Goal: Book appointment/travel/reservation

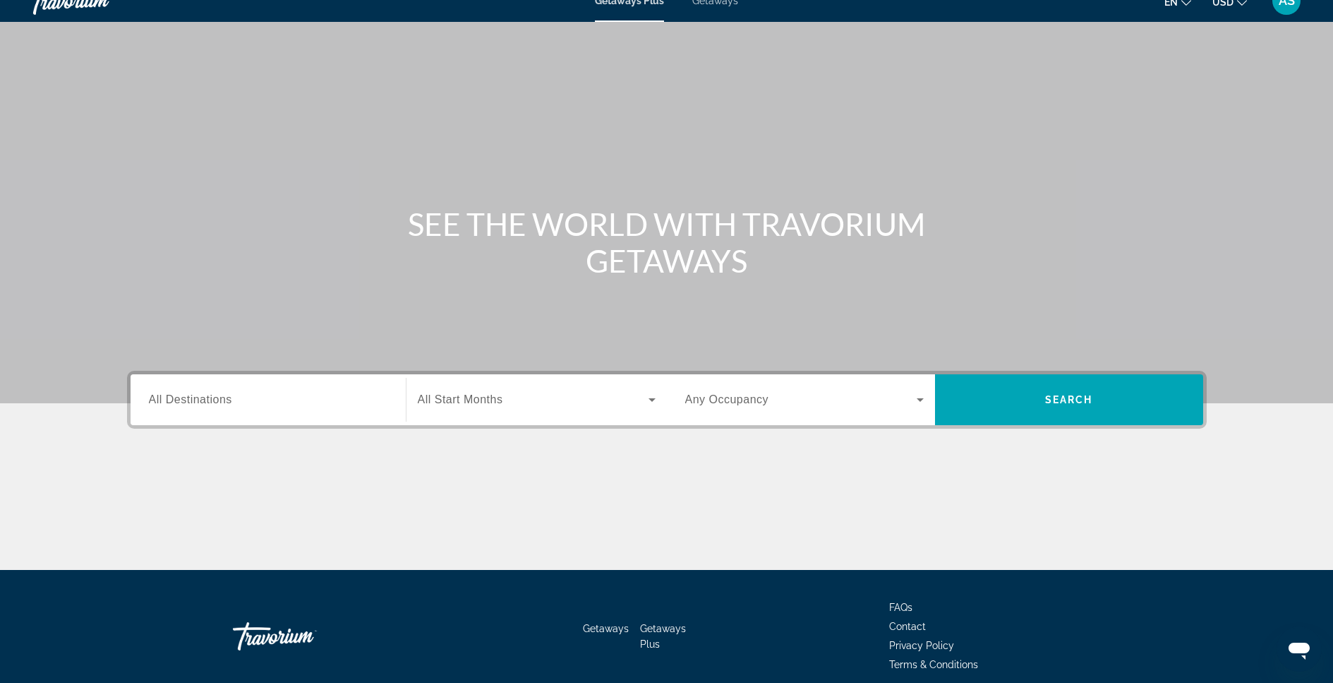
click at [306, 385] on div "Search widget" at bounding box center [268, 400] width 239 height 40
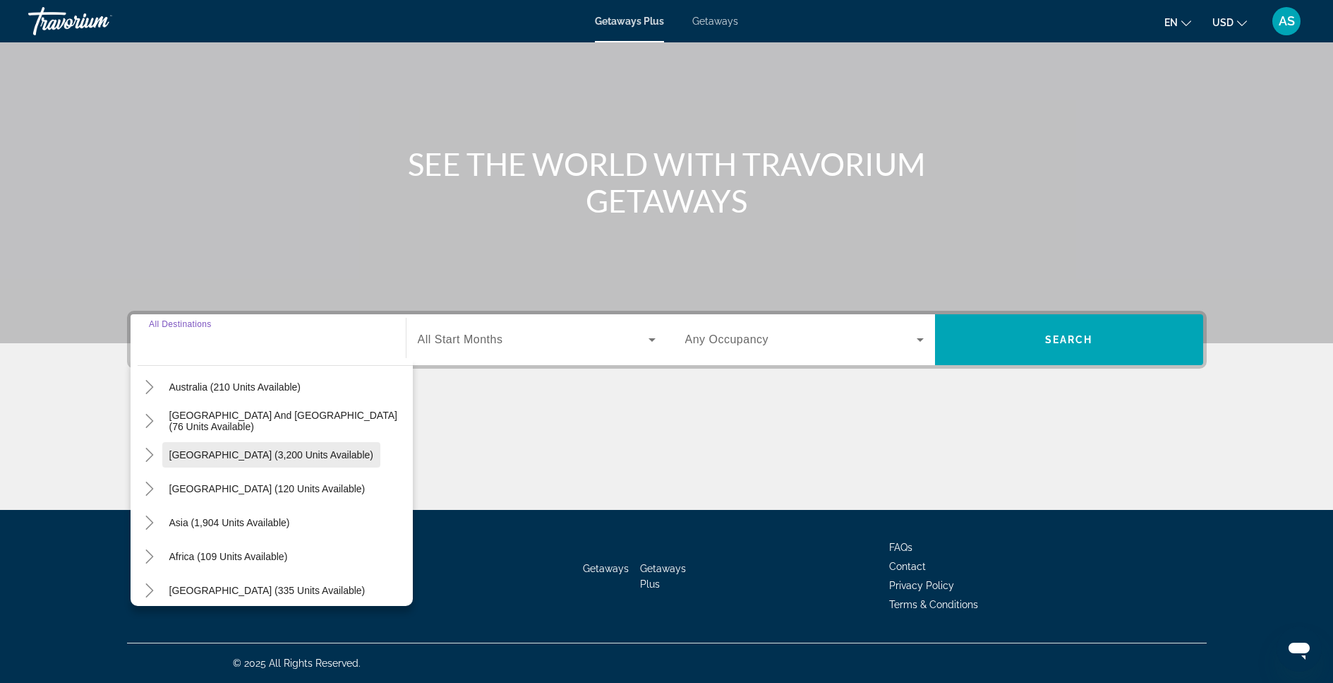
scroll to position [229, 0]
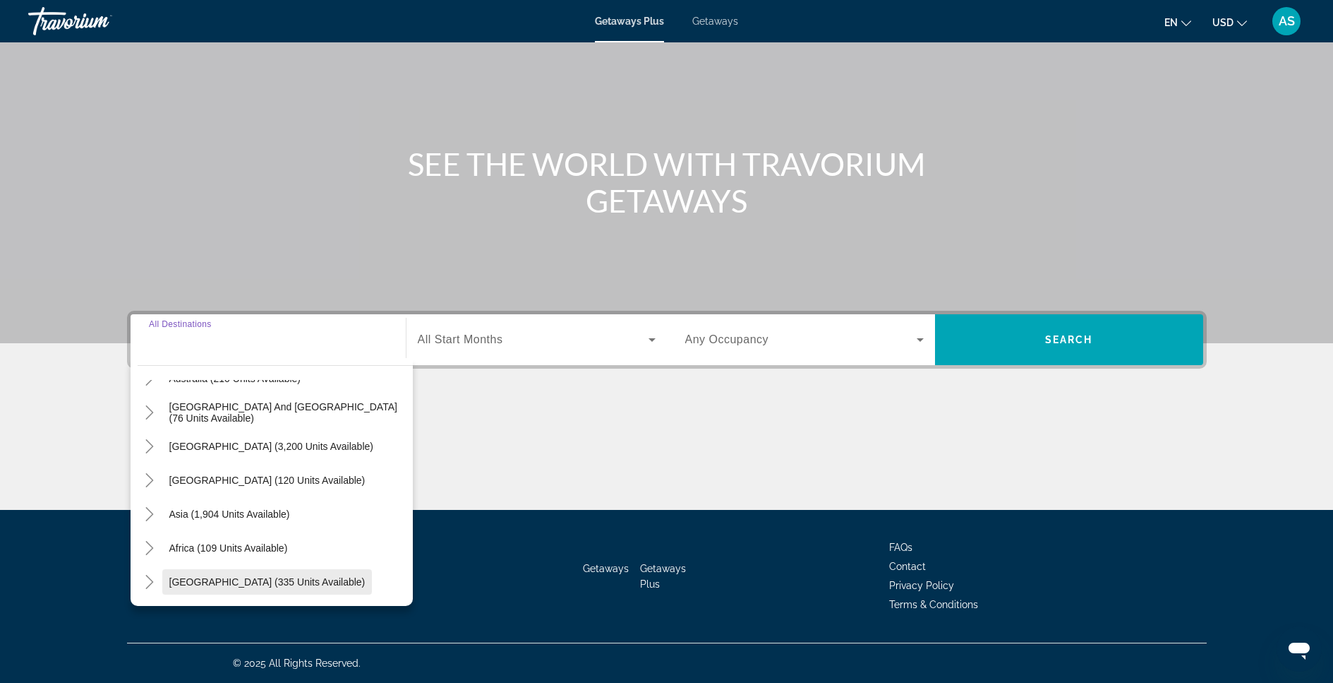
click at [215, 582] on span "[GEOGRAPHIC_DATA] (335 units available)" at bounding box center [267, 581] width 196 height 11
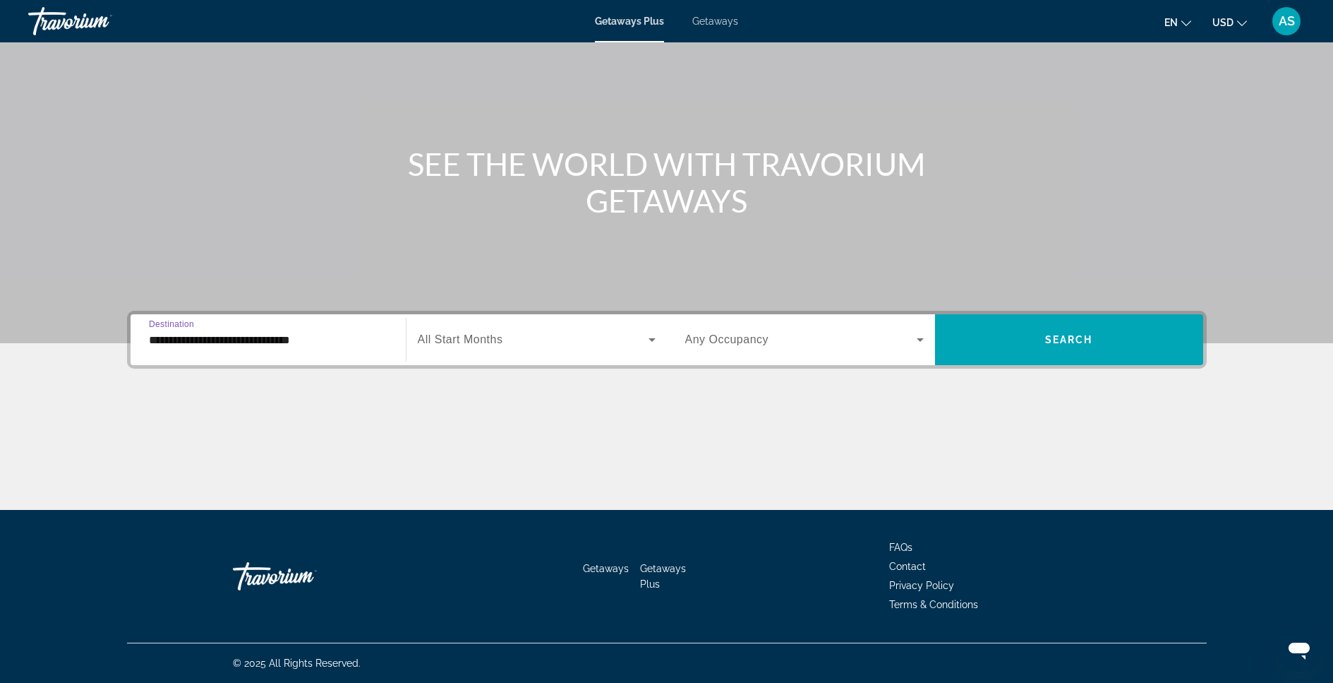
click at [336, 339] on input "**********" at bounding box center [268, 340] width 239 height 17
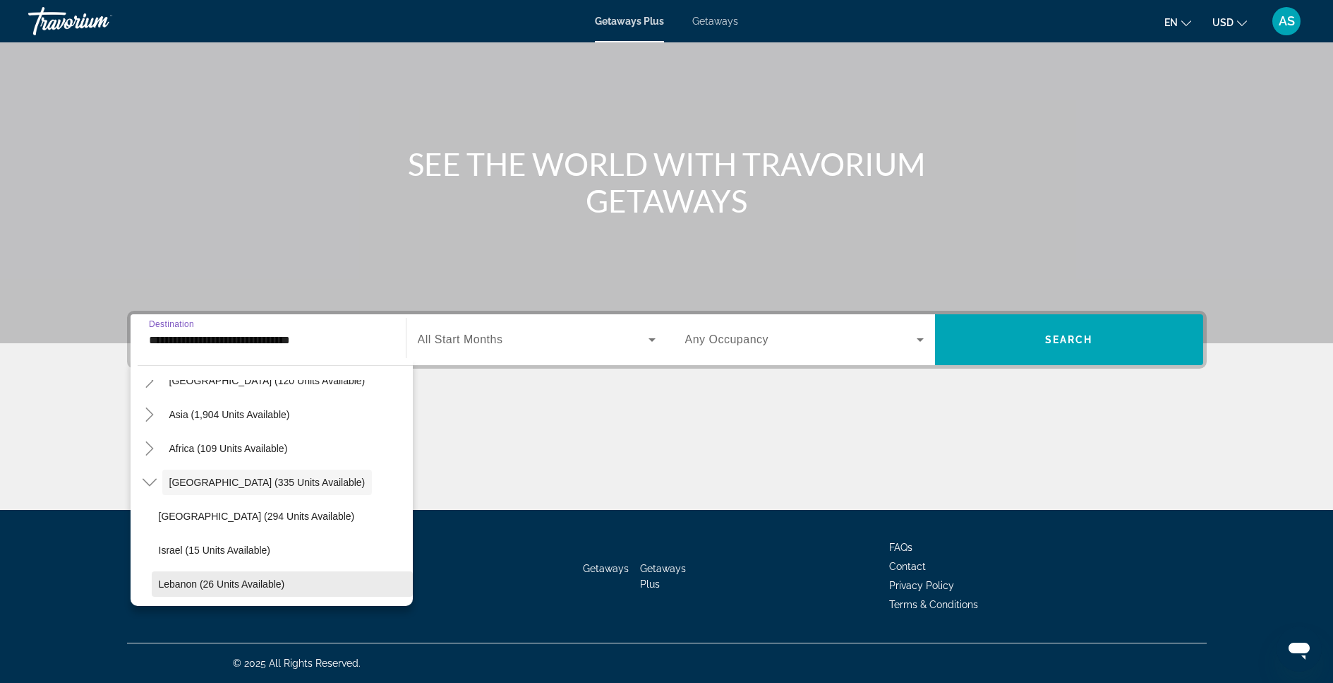
scroll to position [330, 0]
click at [255, 420] on span "Search widget" at bounding box center [229, 412] width 135 height 34
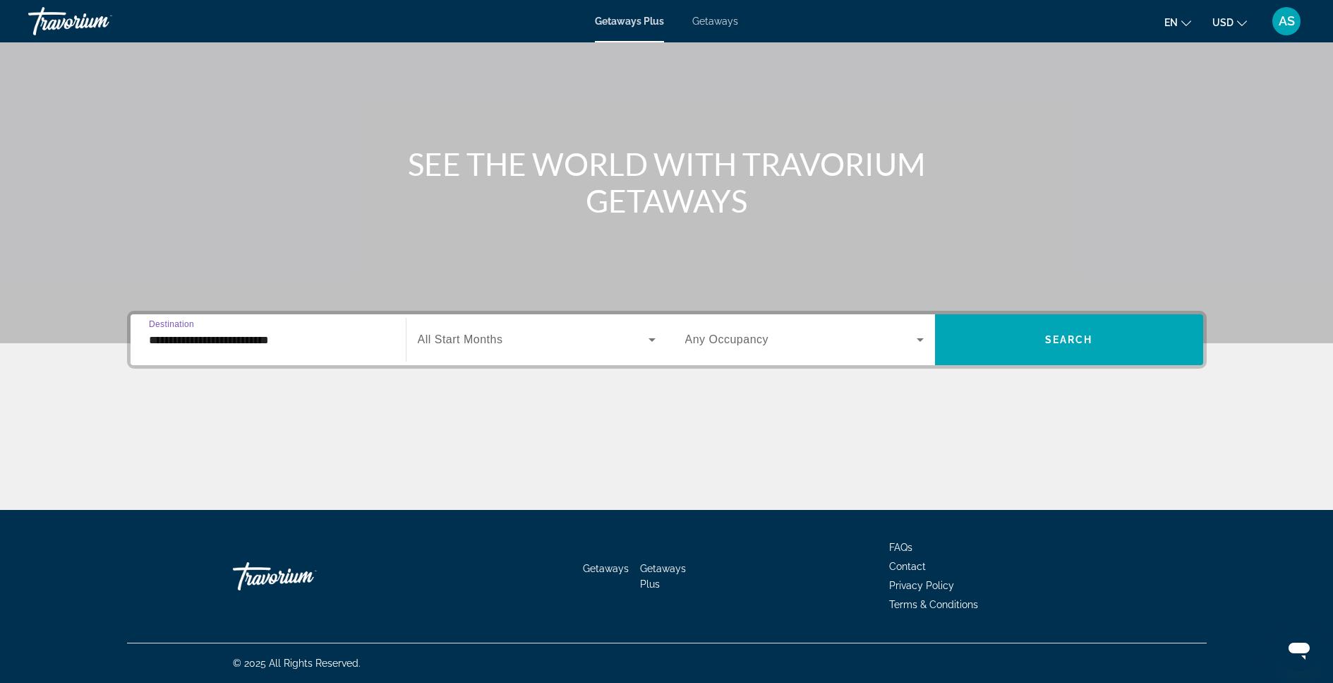
click at [323, 337] on input "**********" at bounding box center [268, 340] width 239 height 17
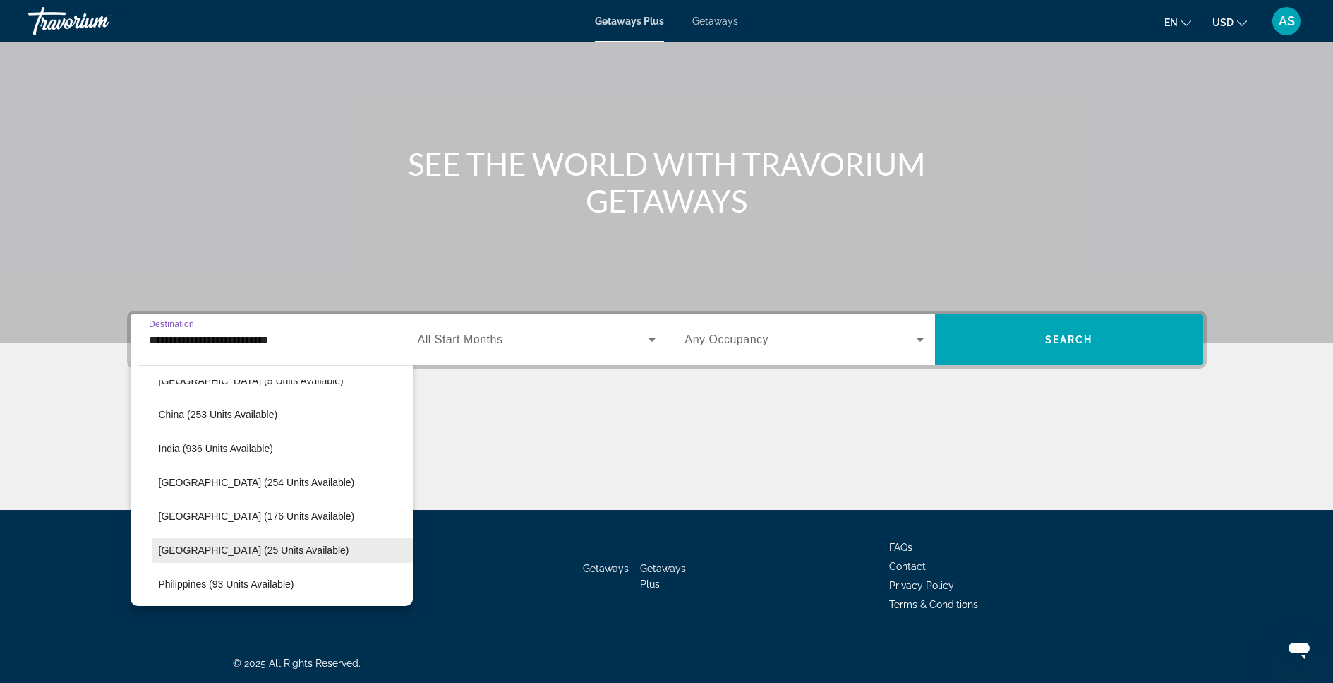
scroll to position [431, 0]
click at [338, 544] on span "Search widget" at bounding box center [282, 549] width 261 height 34
type input "**********"
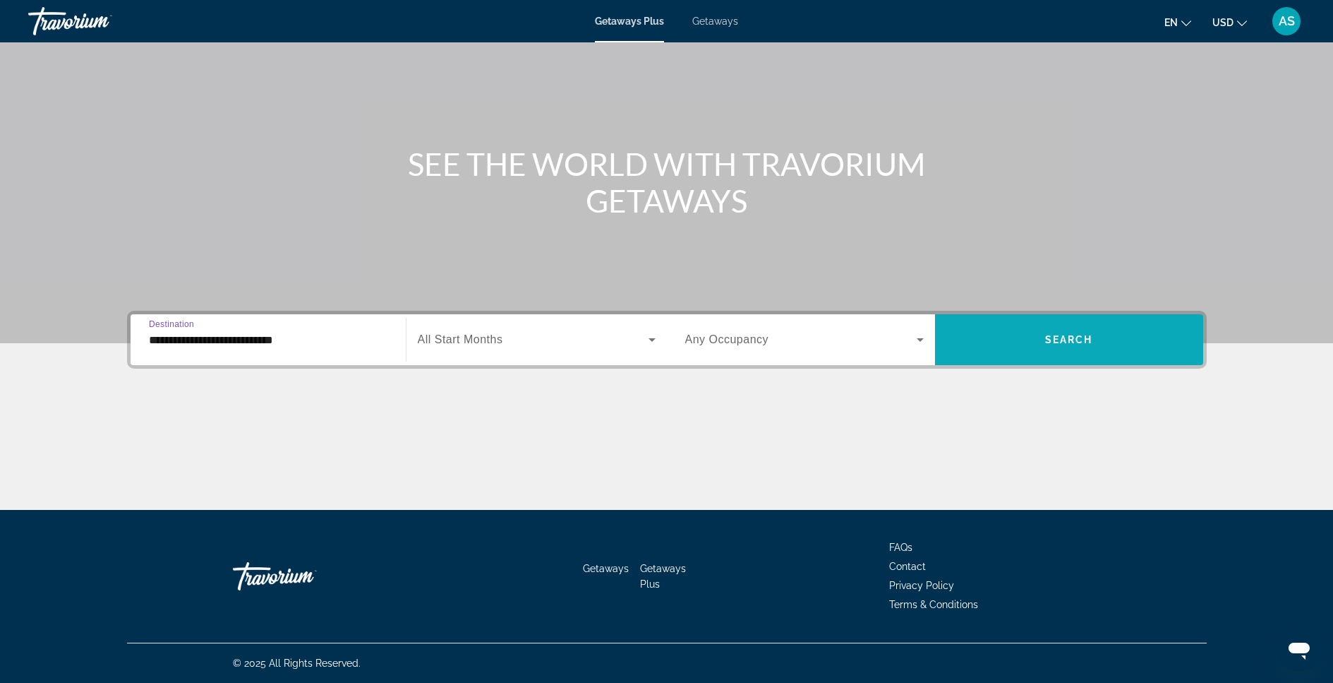
click at [990, 338] on span "Search widget" at bounding box center [1069, 340] width 268 height 34
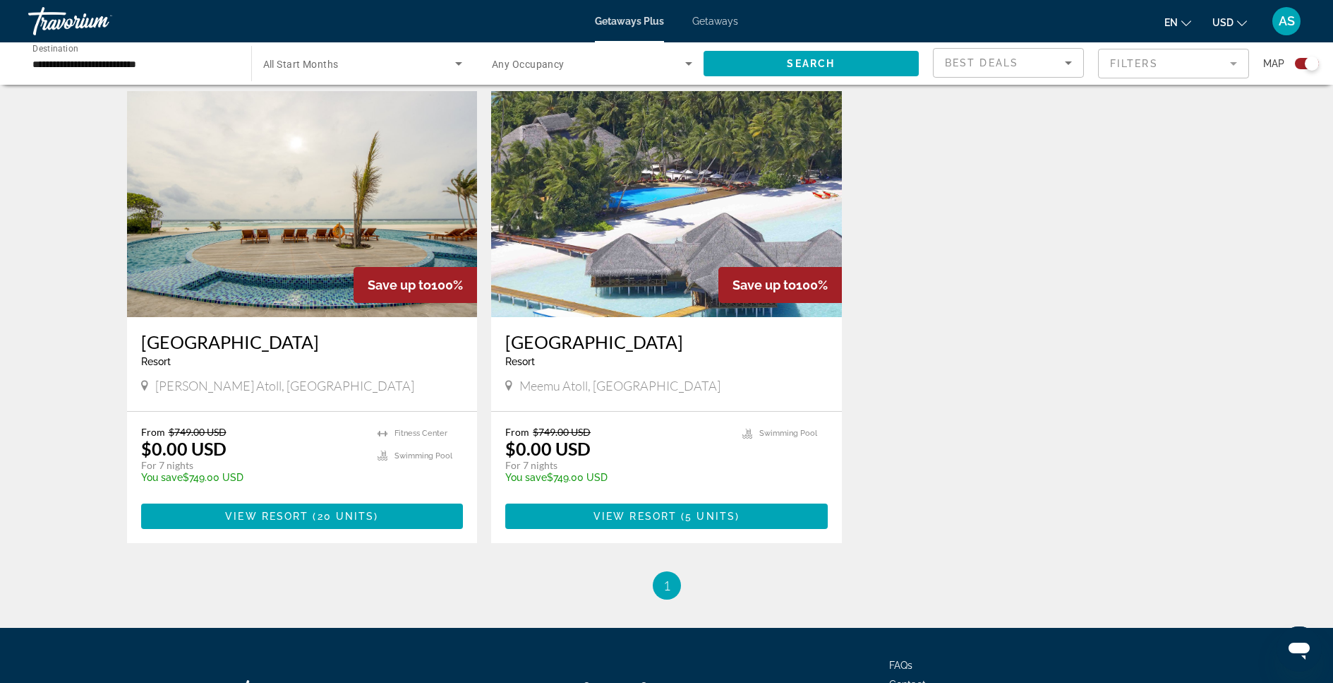
scroll to position [482, 0]
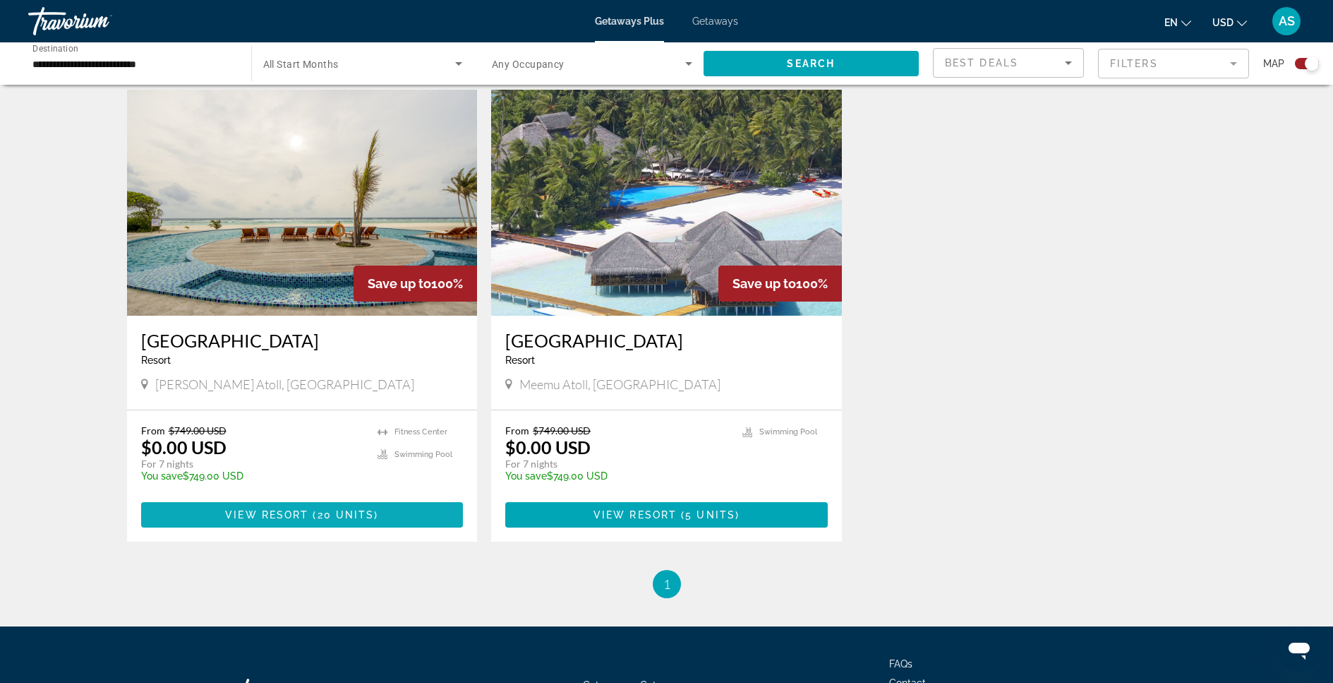
click at [373, 515] on span "( 20 units )" at bounding box center [343, 514] width 70 height 11
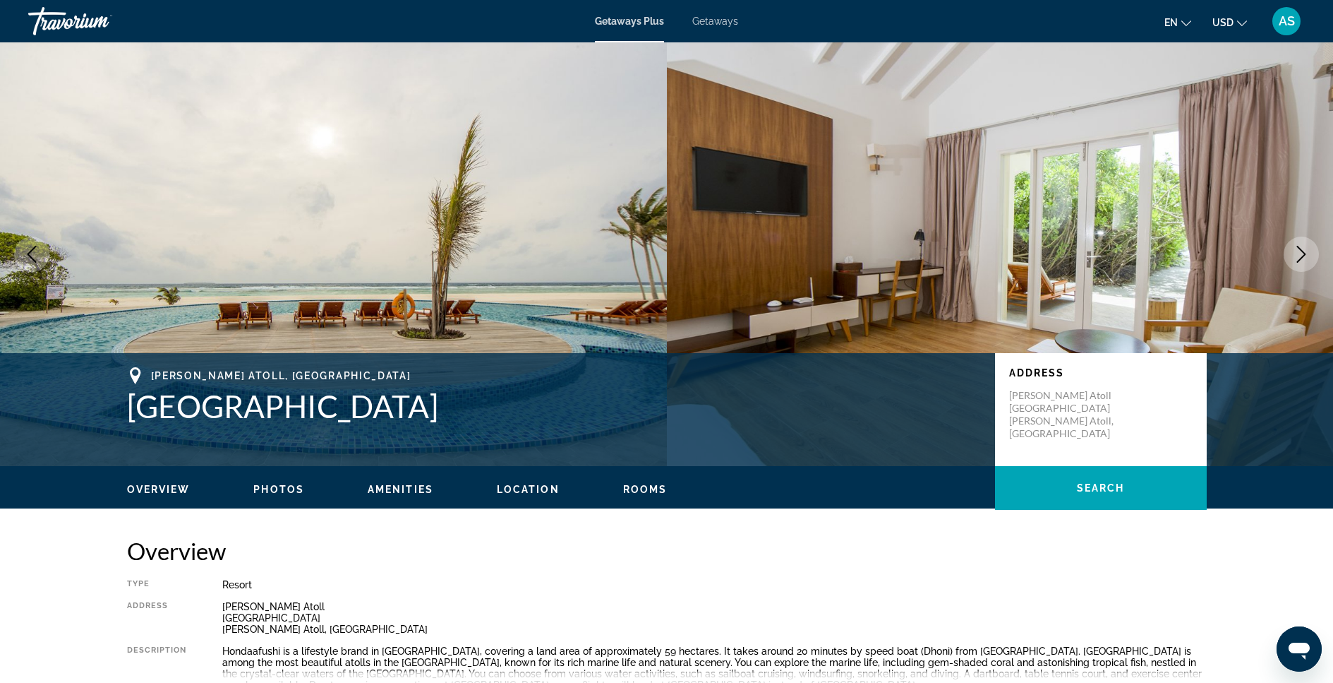
click at [1298, 256] on icon "Next image" at bounding box center [1301, 254] width 17 height 17
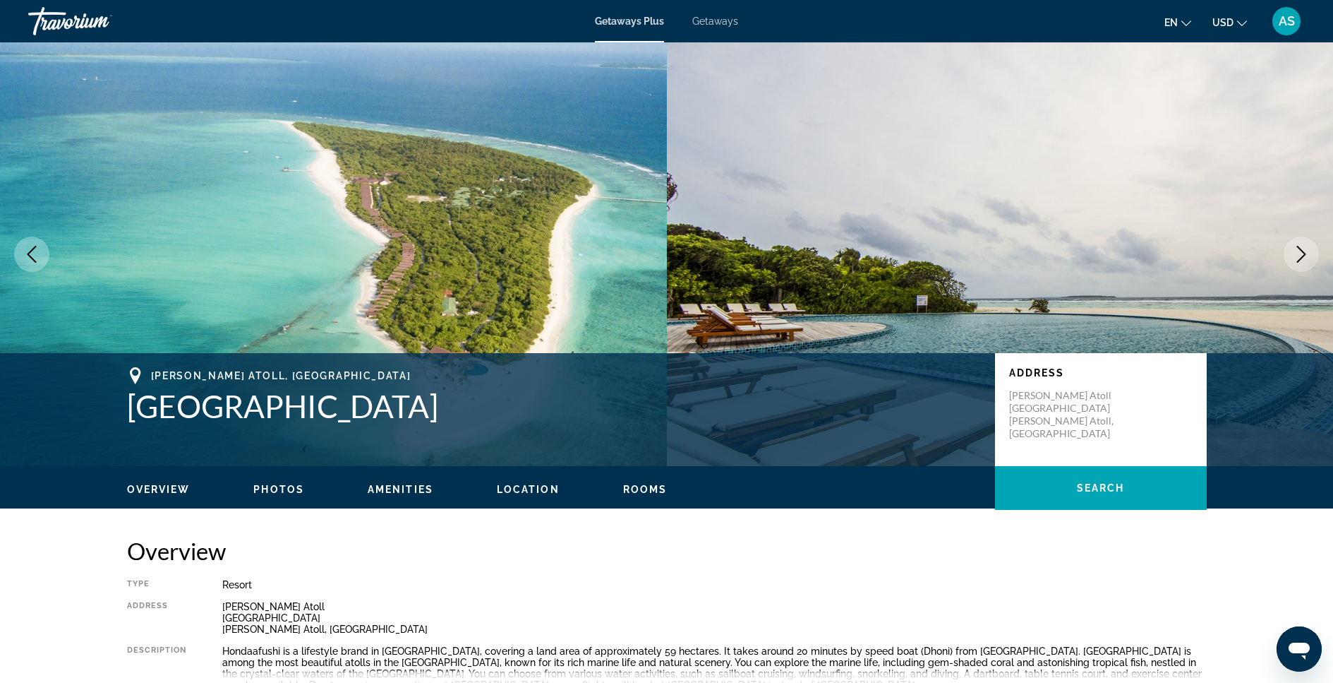
click at [1298, 256] on icon "Next image" at bounding box center [1301, 254] width 17 height 17
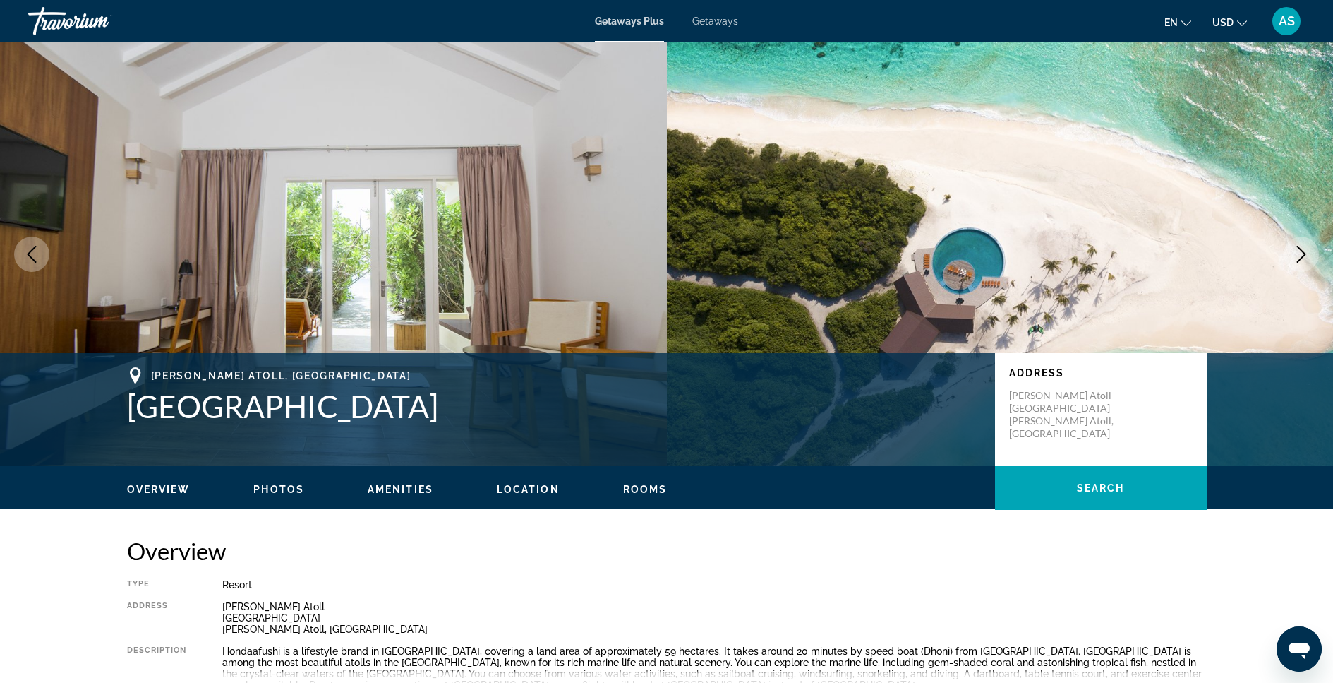
click at [1298, 256] on icon "Next image" at bounding box center [1301, 254] width 17 height 17
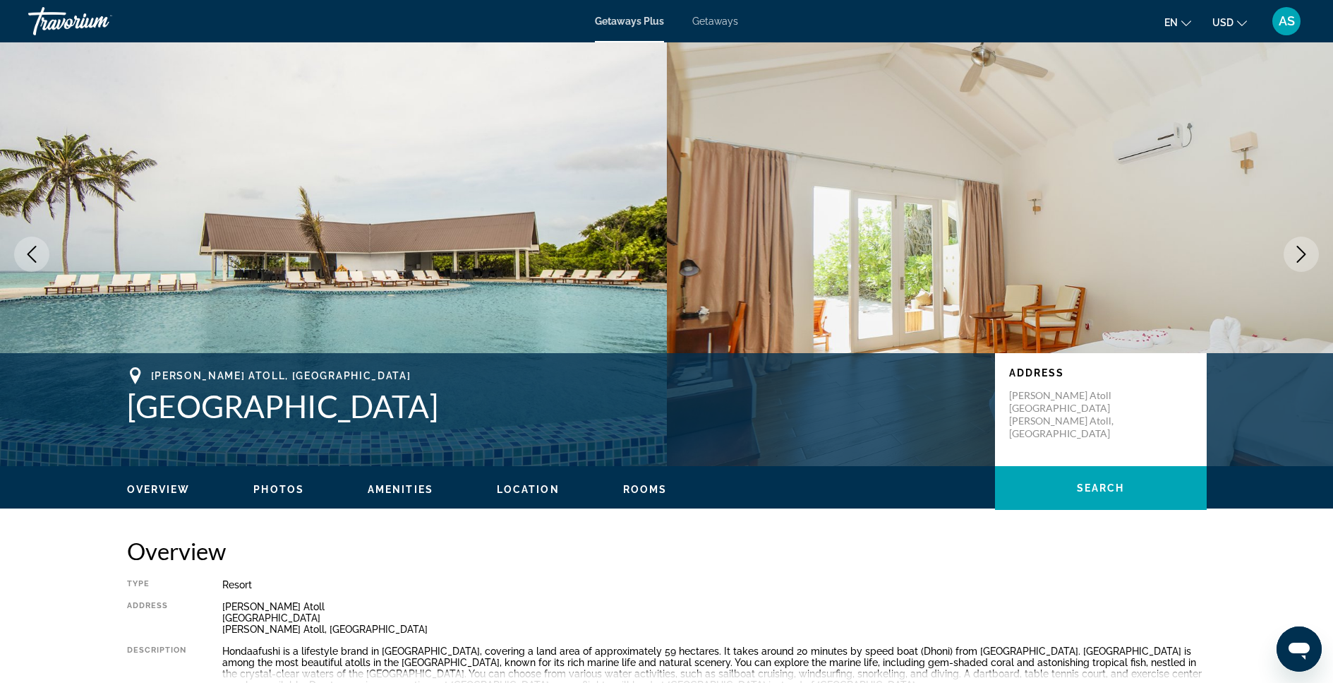
click at [1298, 256] on icon "Next image" at bounding box center [1301, 254] width 17 height 17
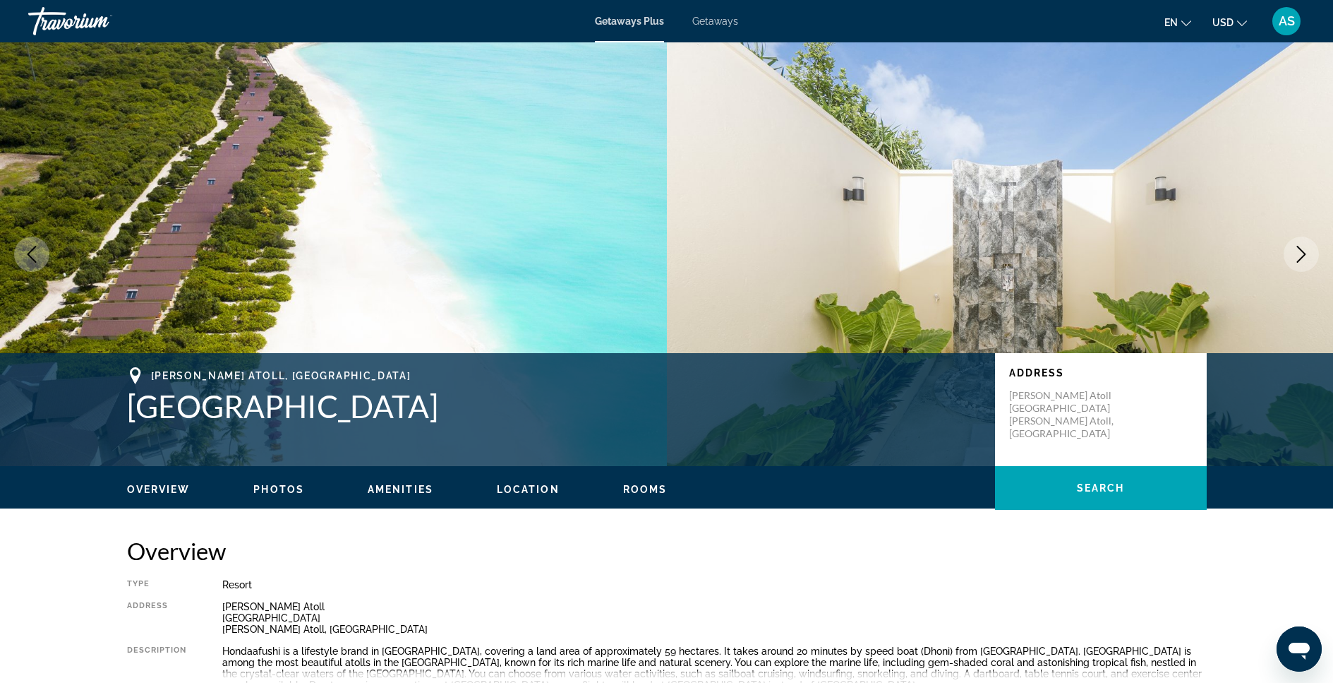
click at [1298, 256] on icon "Next image" at bounding box center [1301, 254] width 17 height 17
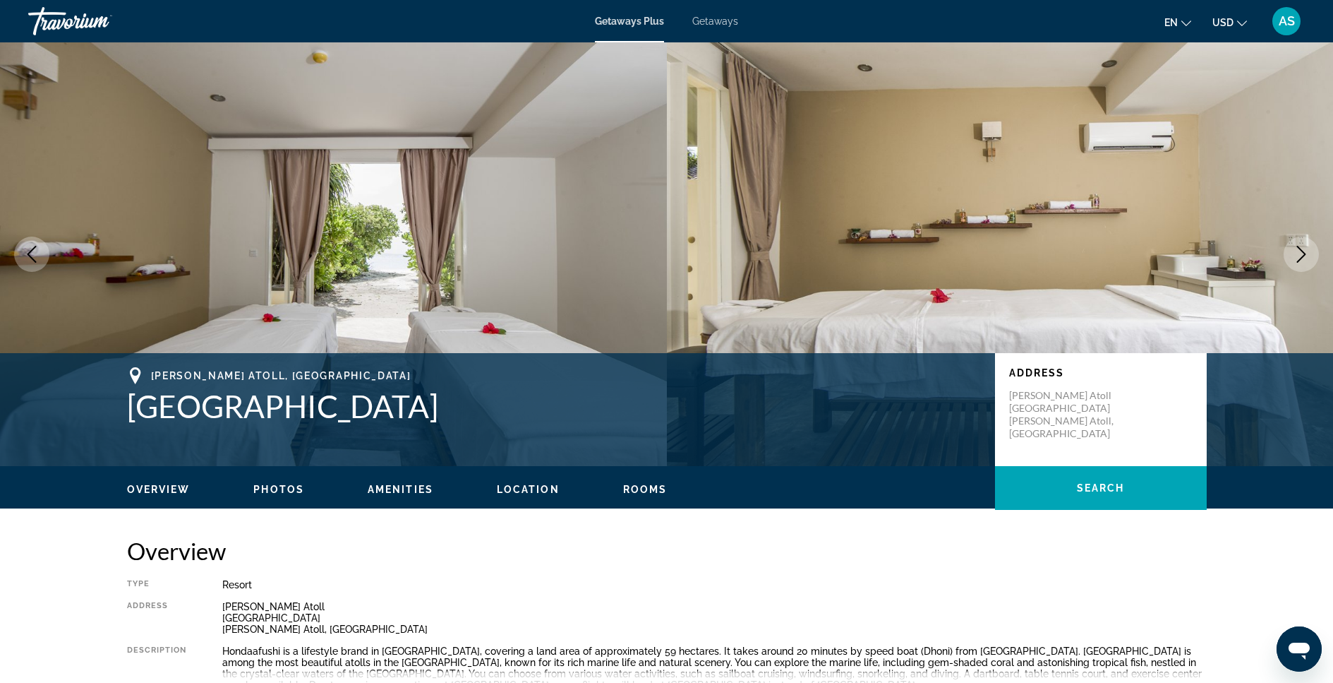
click at [1298, 256] on icon "Next image" at bounding box center [1301, 254] width 17 height 17
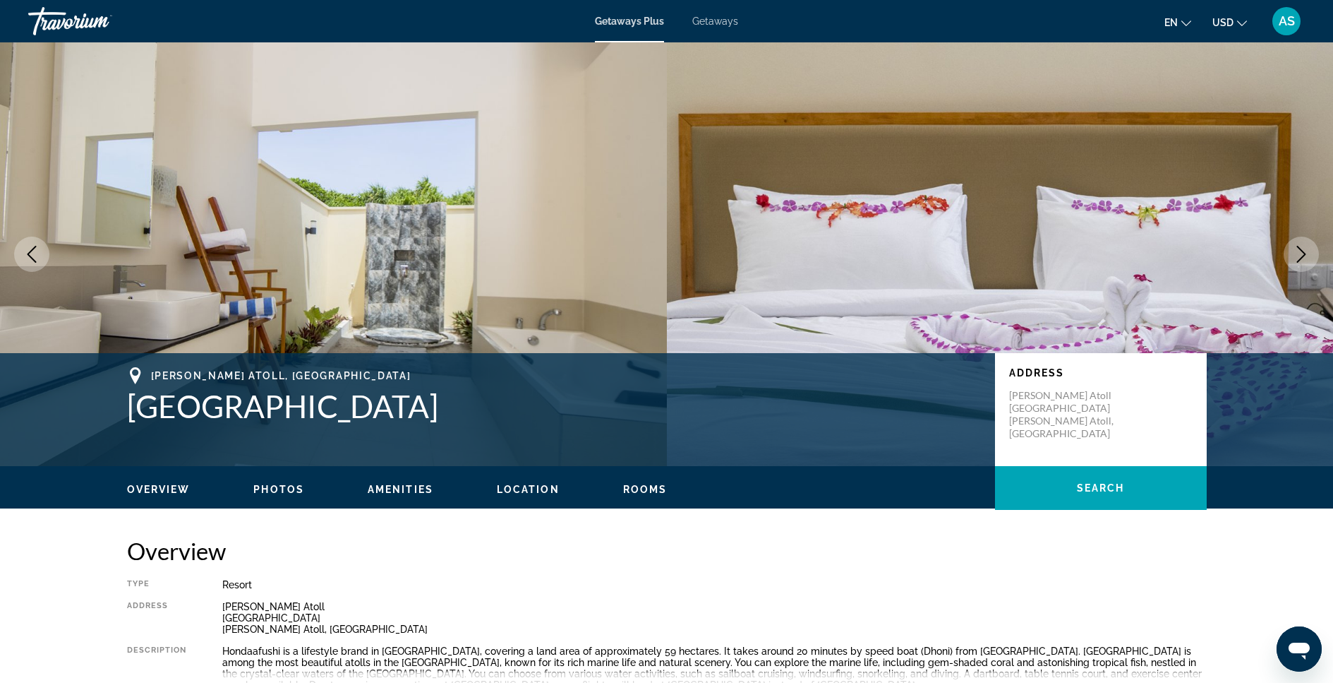
click at [1298, 256] on icon "Next image" at bounding box center [1301, 254] width 17 height 17
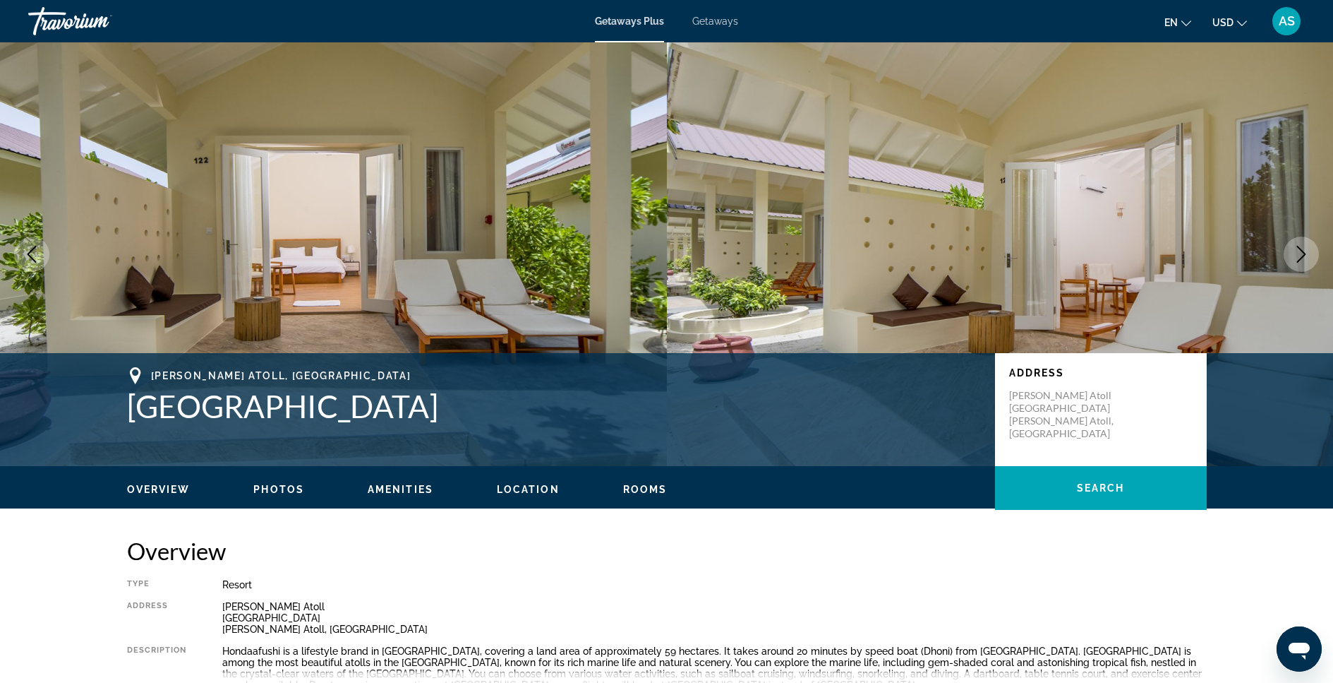
click at [1298, 256] on icon "Next image" at bounding box center [1301, 254] width 17 height 17
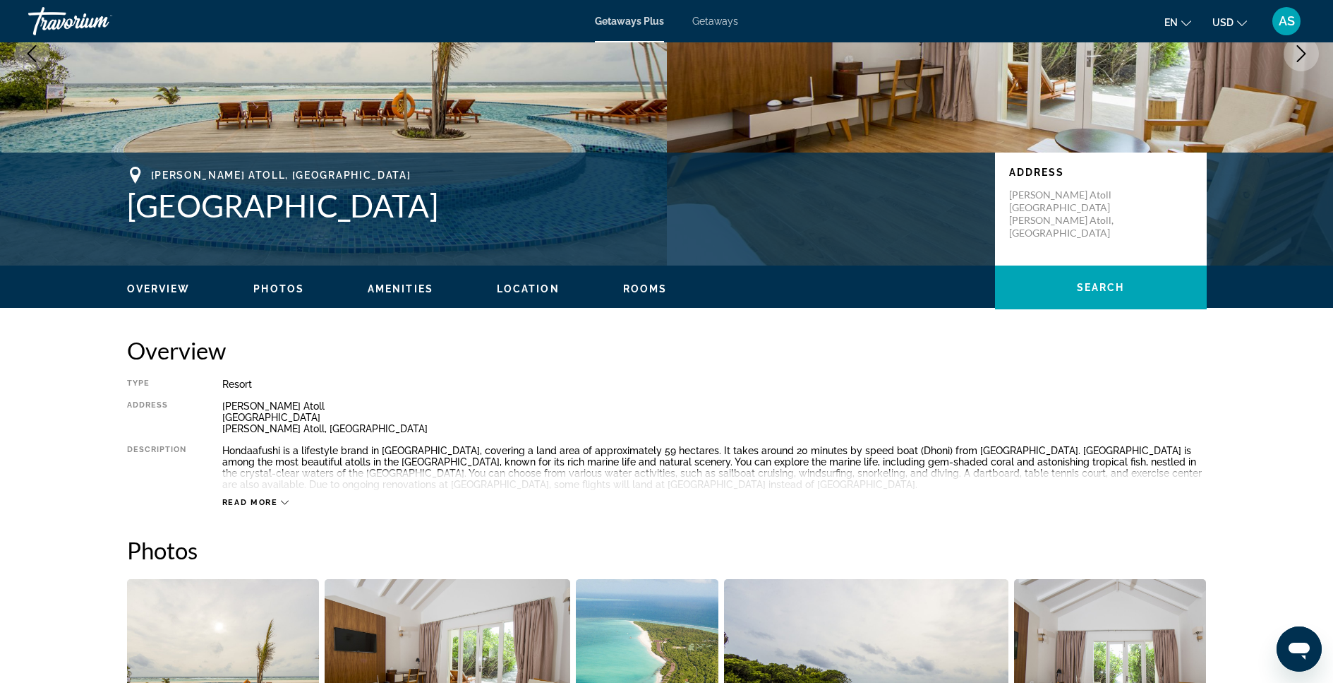
scroll to position [169, 0]
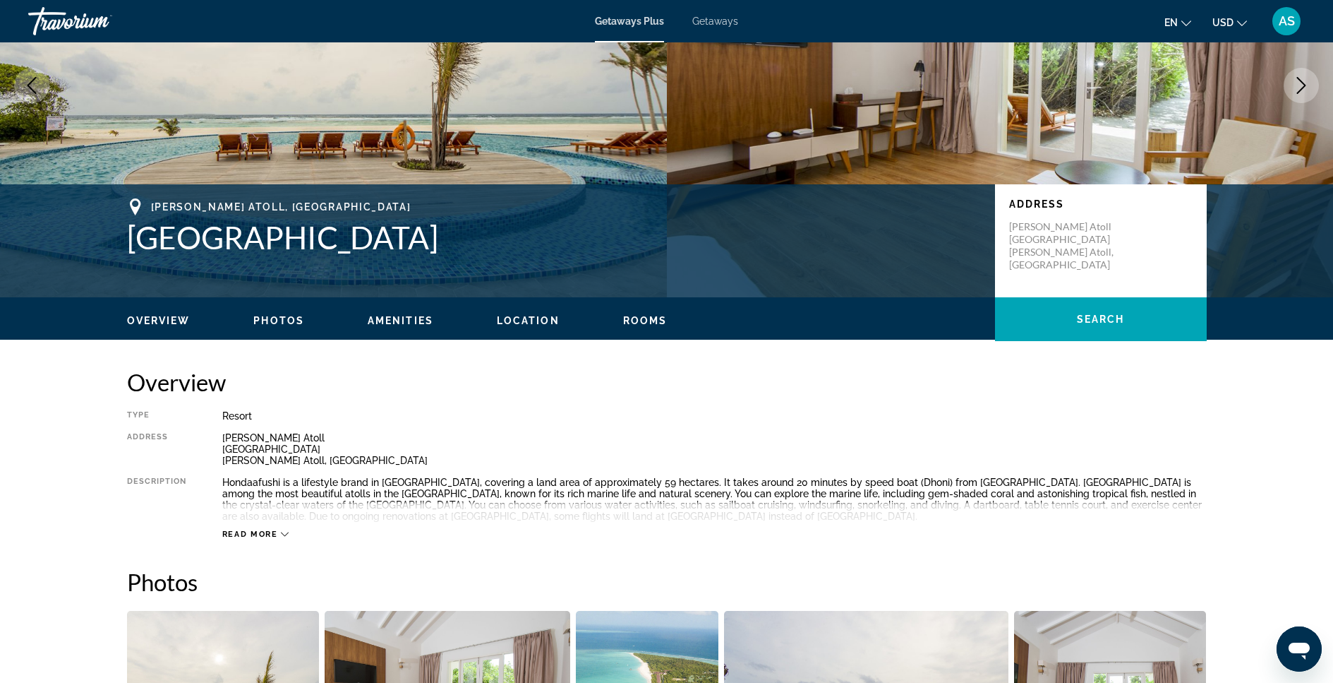
drag, startPoint x: 513, startPoint y: 232, endPoint x: 133, endPoint y: 244, distance: 379.9
click at [133, 244] on h1 "[GEOGRAPHIC_DATA]" at bounding box center [554, 237] width 854 height 37
copy h1 "[GEOGRAPHIC_DATA]"
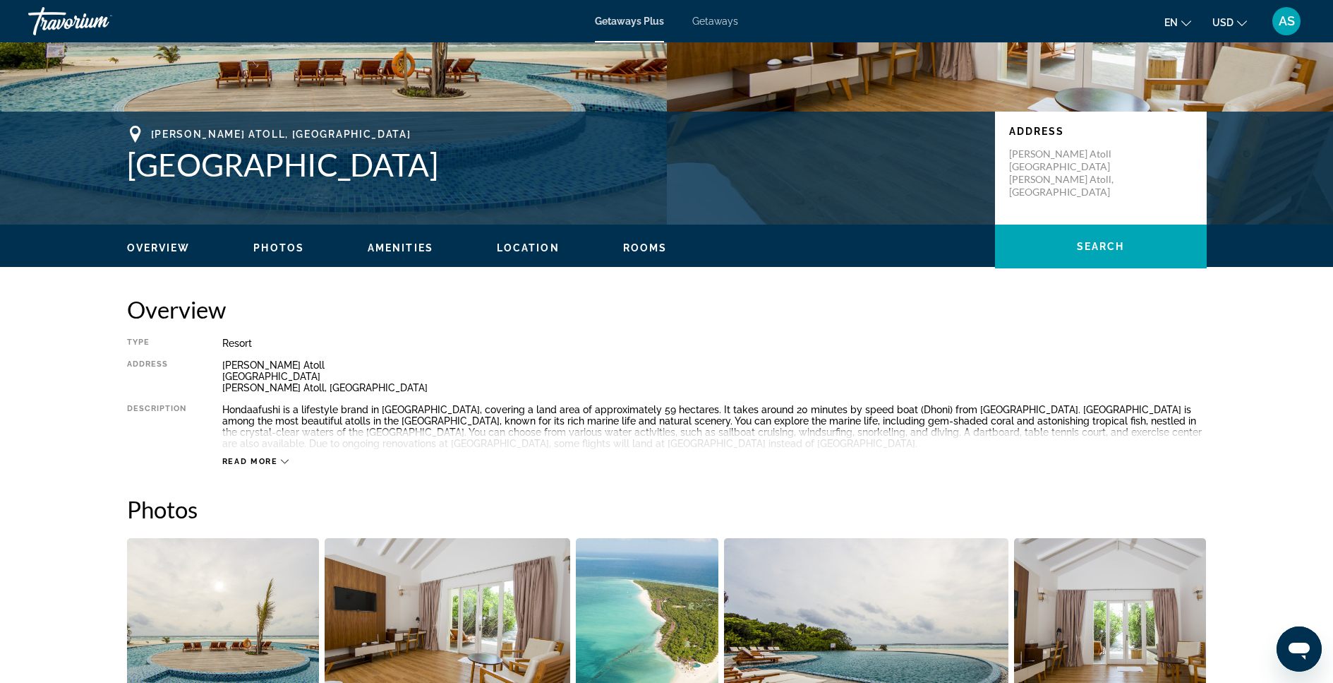
scroll to position [69, 0]
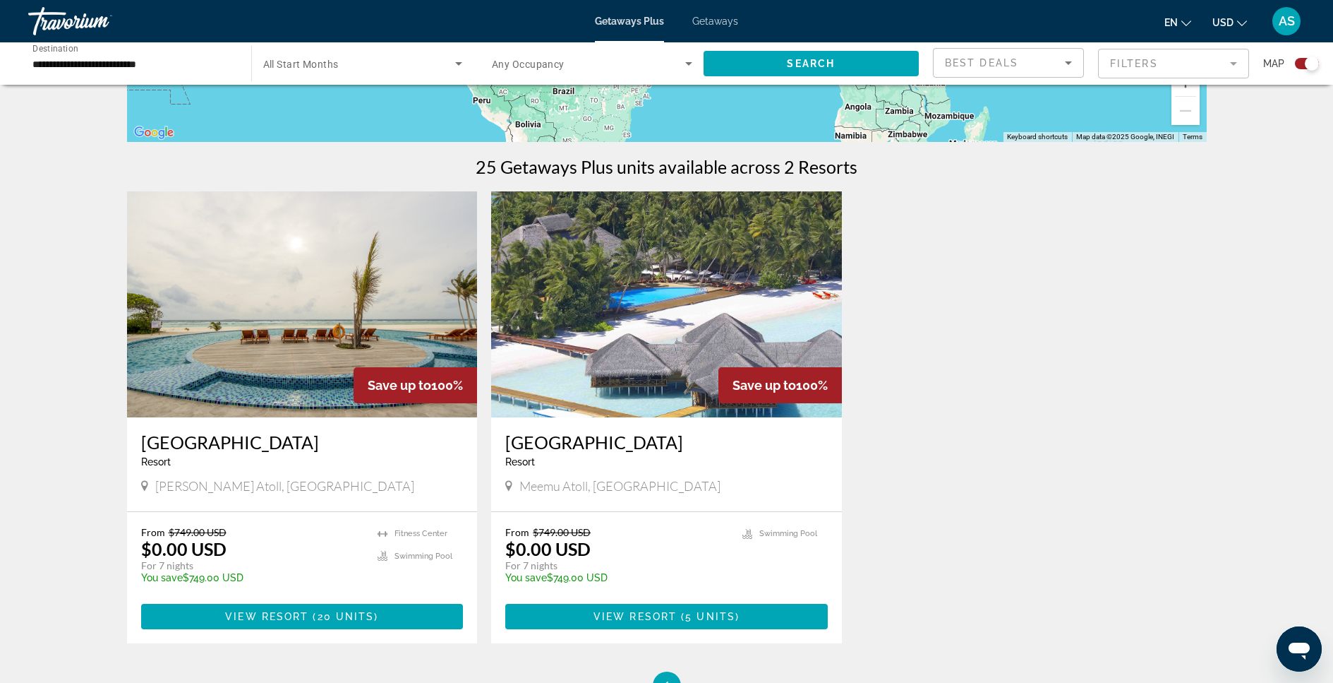
scroll to position [386, 0]
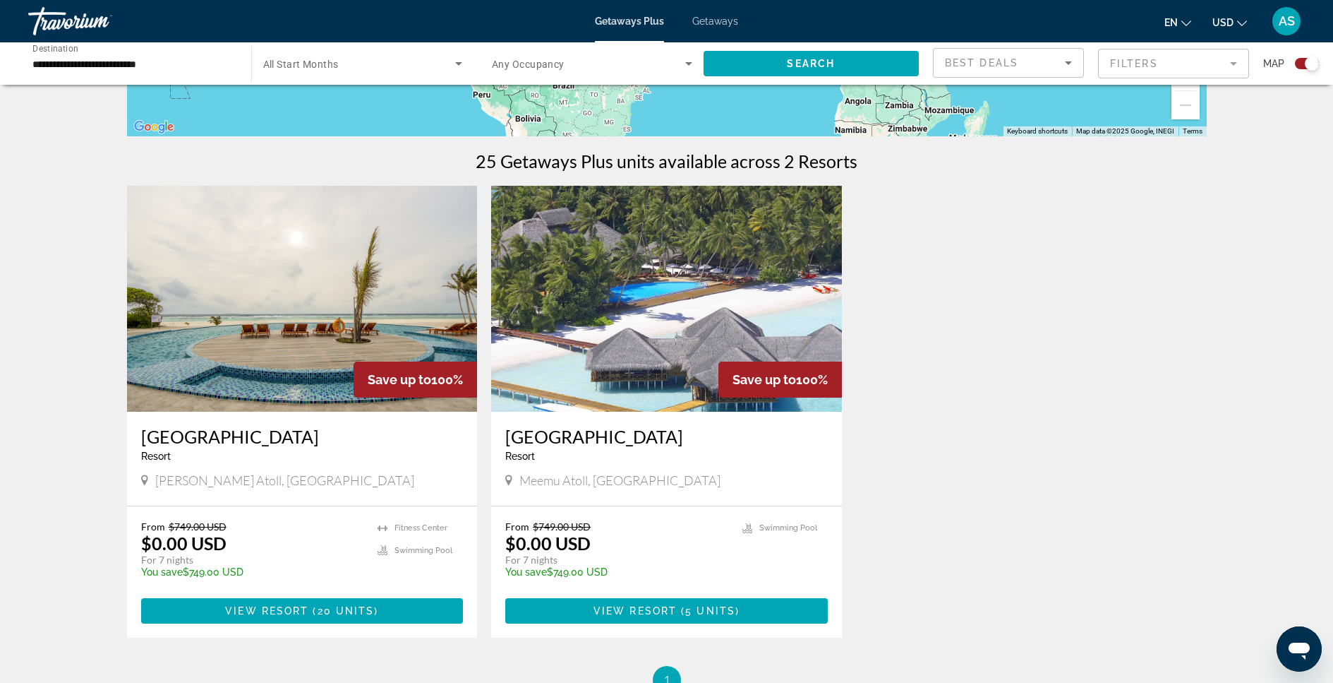
click at [639, 332] on img "Main content" at bounding box center [666, 299] width 351 height 226
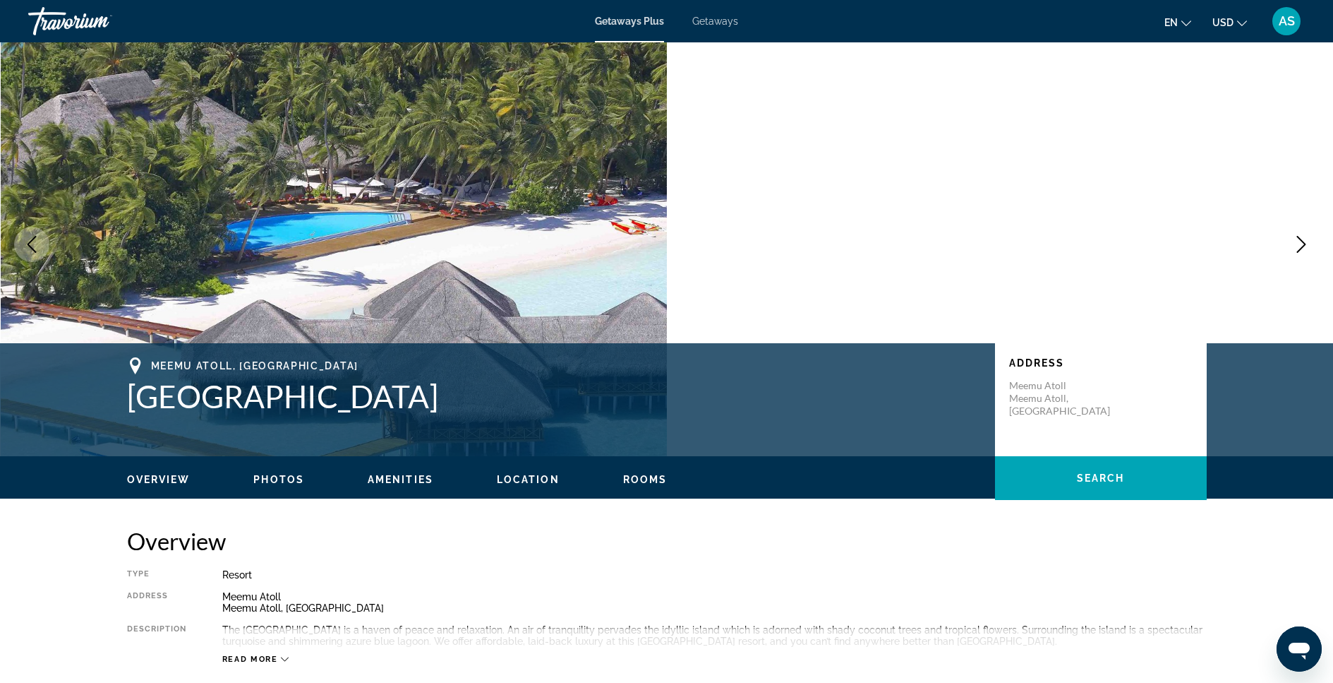
scroll to position [11, 0]
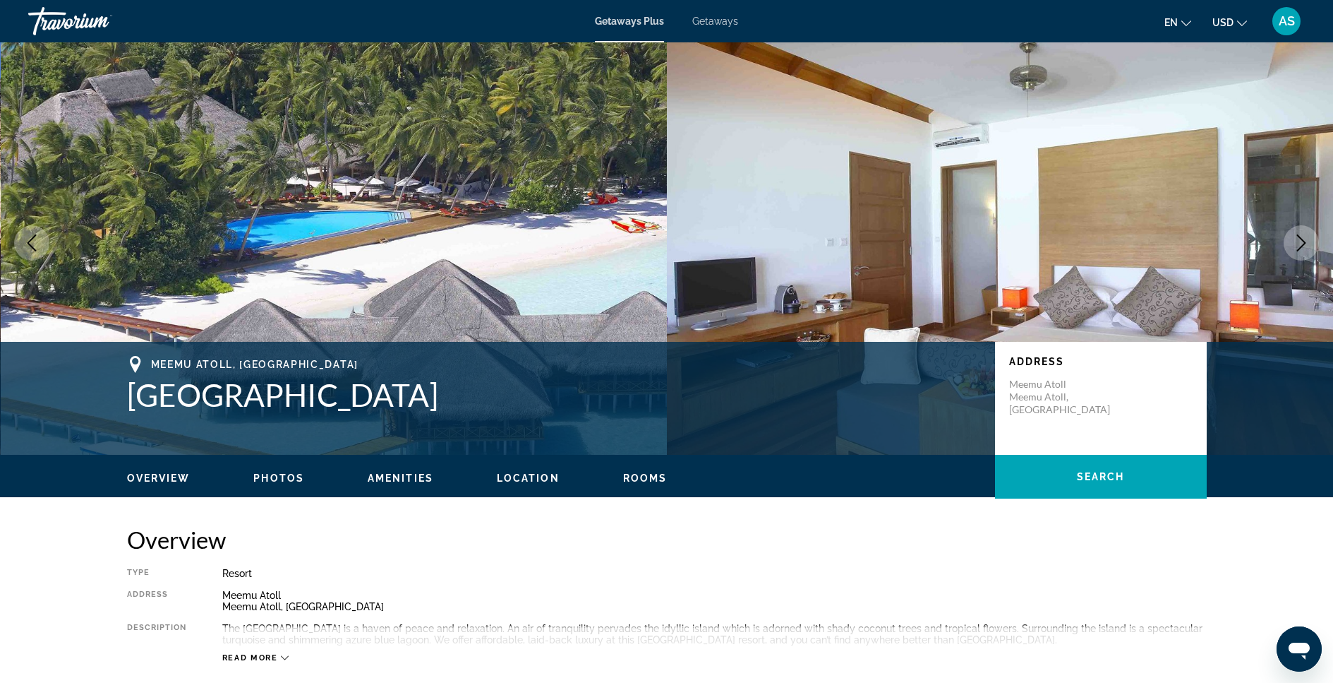
click at [1299, 240] on icon "Next image" at bounding box center [1301, 242] width 17 height 17
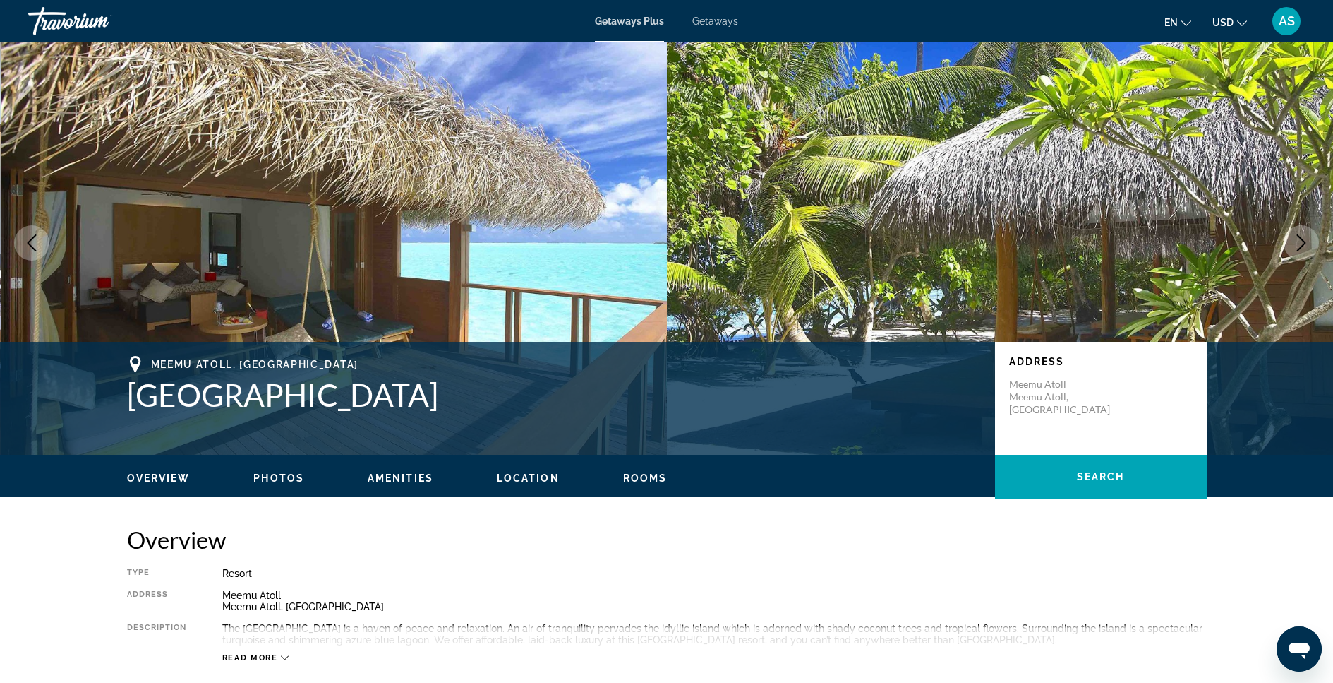
click at [1299, 240] on icon "Next image" at bounding box center [1301, 242] width 17 height 17
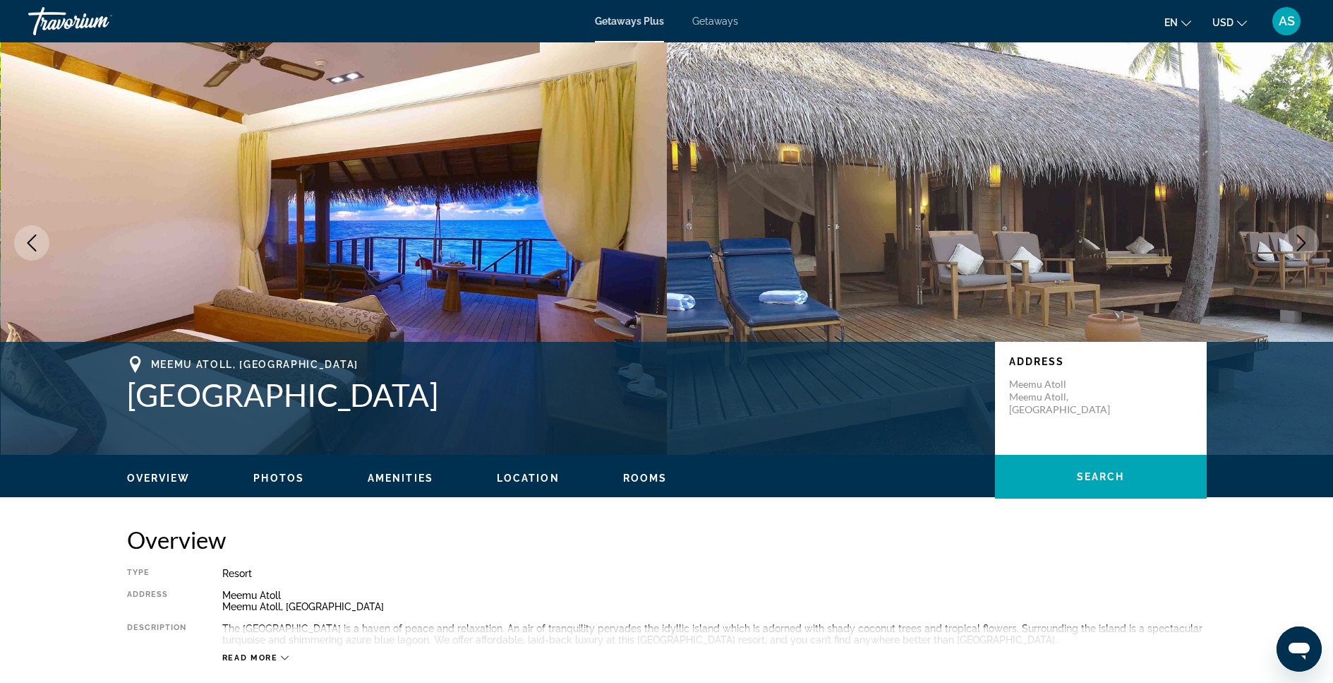
click at [1299, 240] on icon "Next image" at bounding box center [1301, 242] width 17 height 17
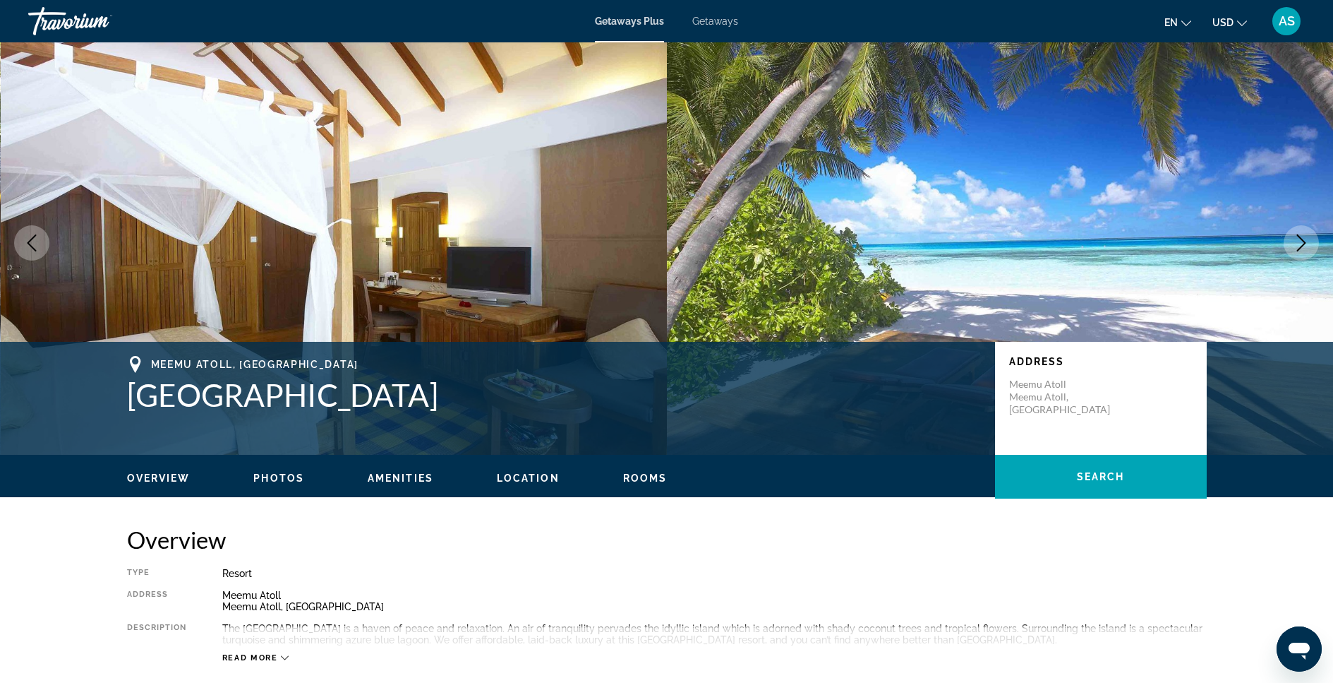
click at [1299, 240] on icon "Next image" at bounding box center [1301, 242] width 17 height 17
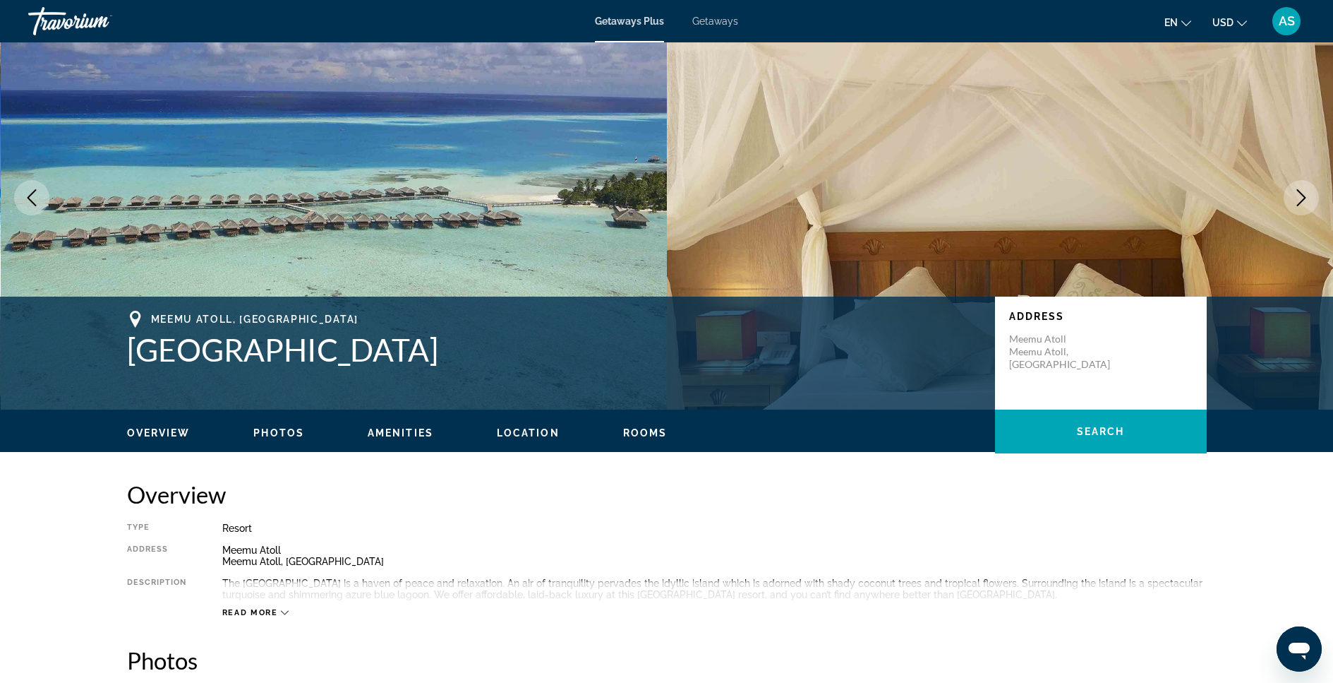
scroll to position [54, 0]
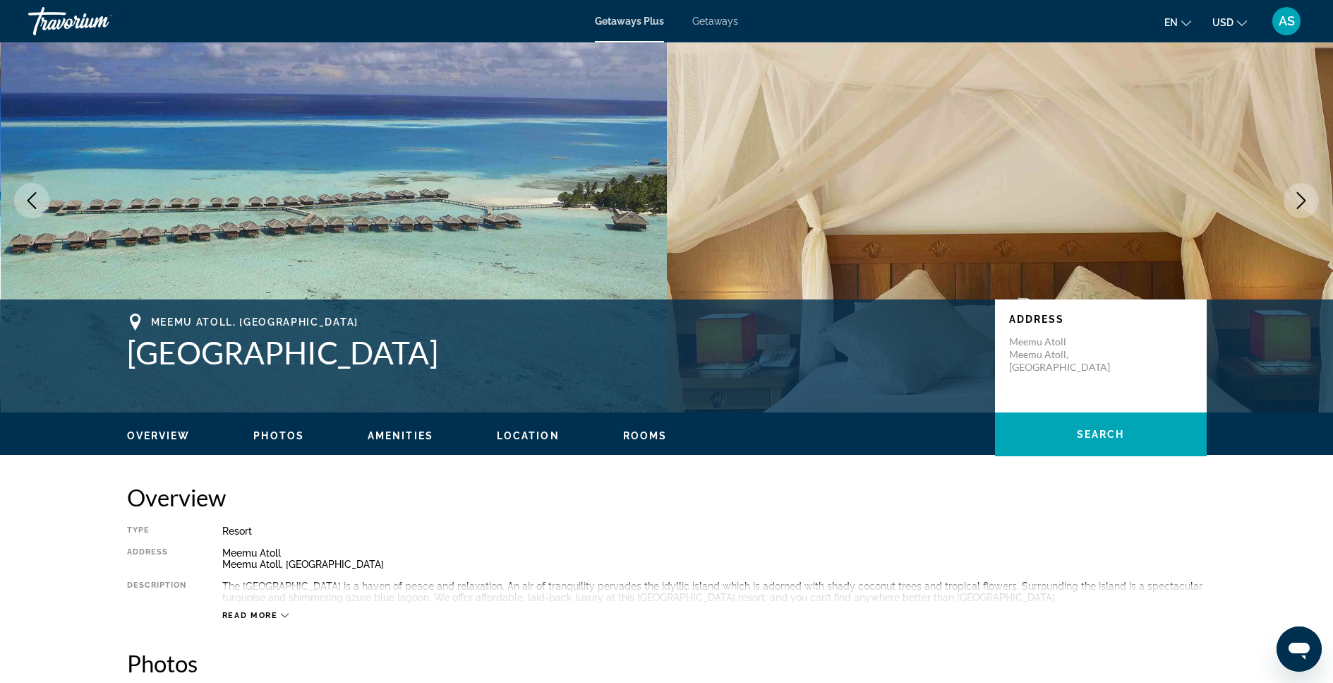
drag, startPoint x: 479, startPoint y: 353, endPoint x: 100, endPoint y: 365, distance: 379.2
click at [100, 365] on div "Meemu Atoll, [GEOGRAPHIC_DATA] [GEOGRAPHIC_DATA] Address [GEOGRAPHIC_DATA], [GE…" at bounding box center [667, 355] width 1136 height 85
click at [652, 486] on h2 "Overview" at bounding box center [667, 497] width 1080 height 28
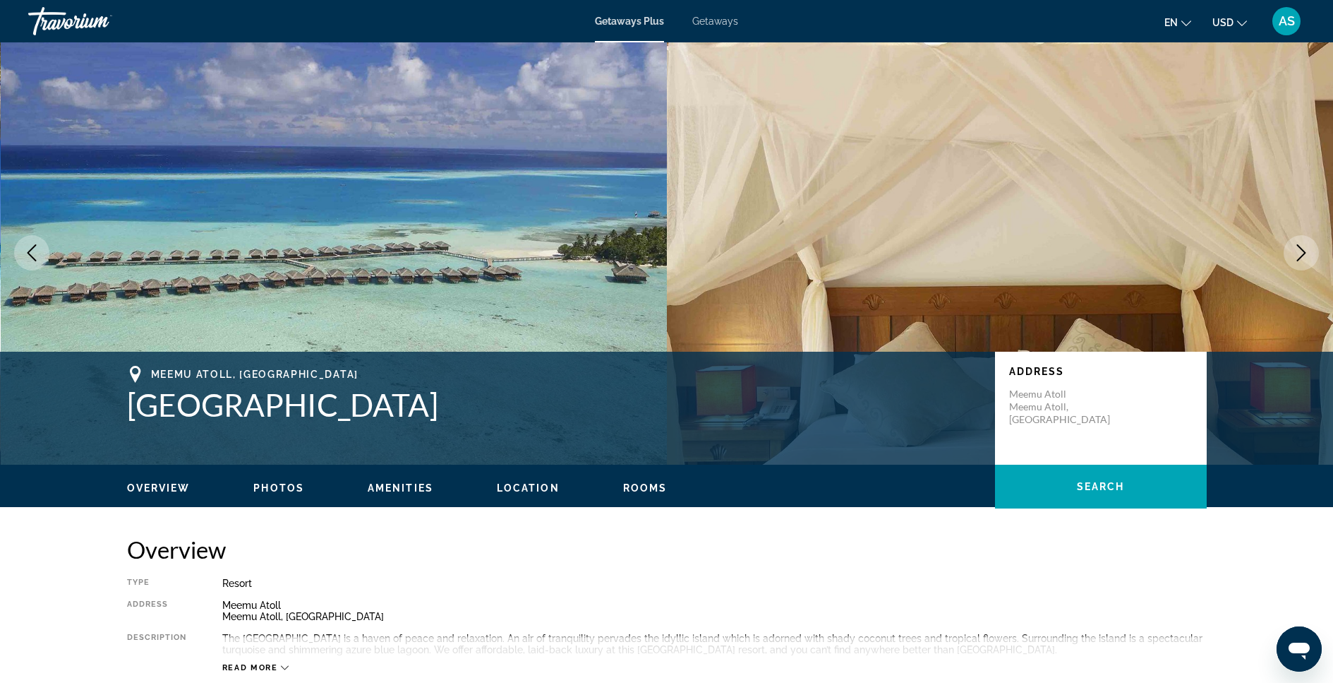
scroll to position [0, 0]
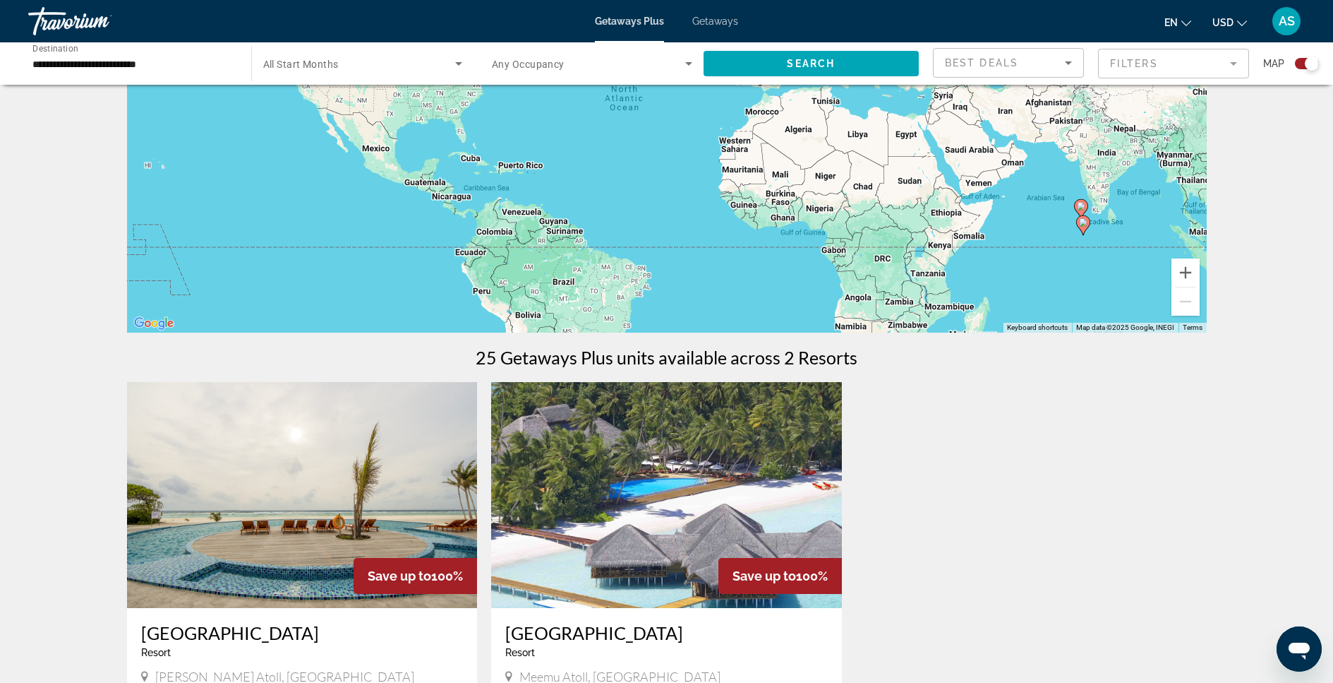
scroll to position [192, 0]
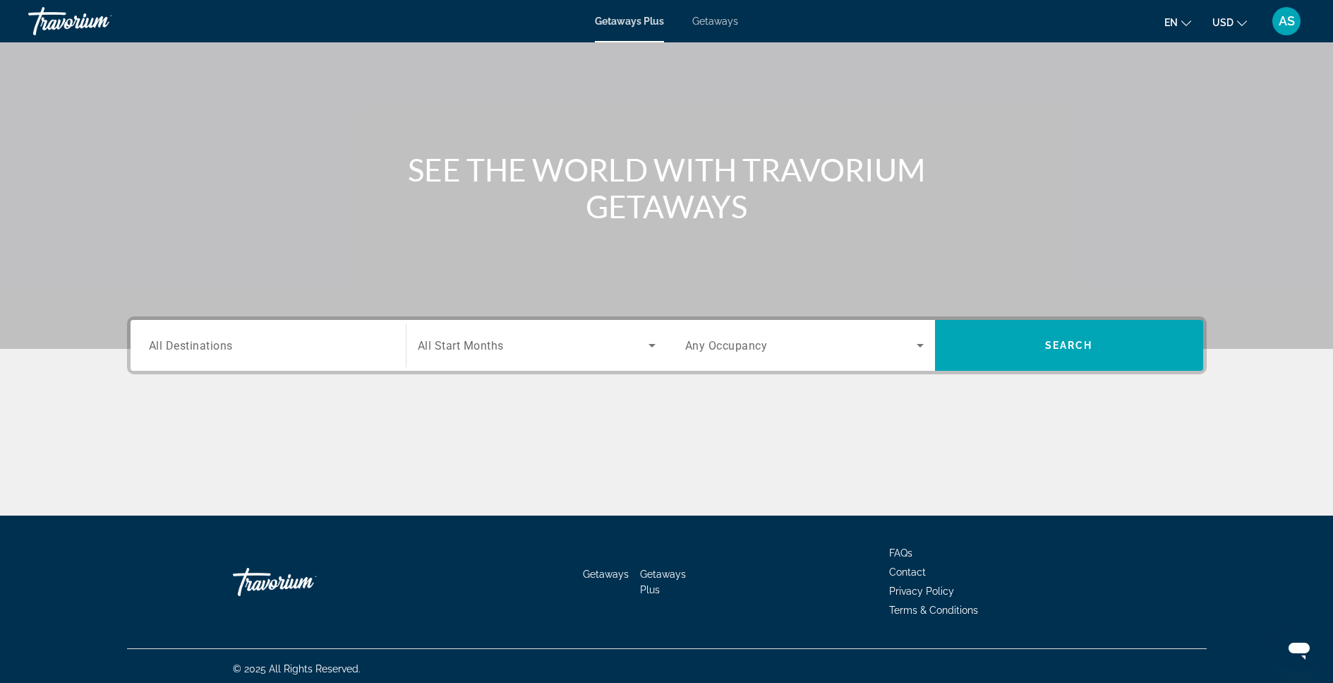
scroll to position [74, 0]
click at [710, 23] on span "Getaways" at bounding box center [715, 21] width 46 height 11
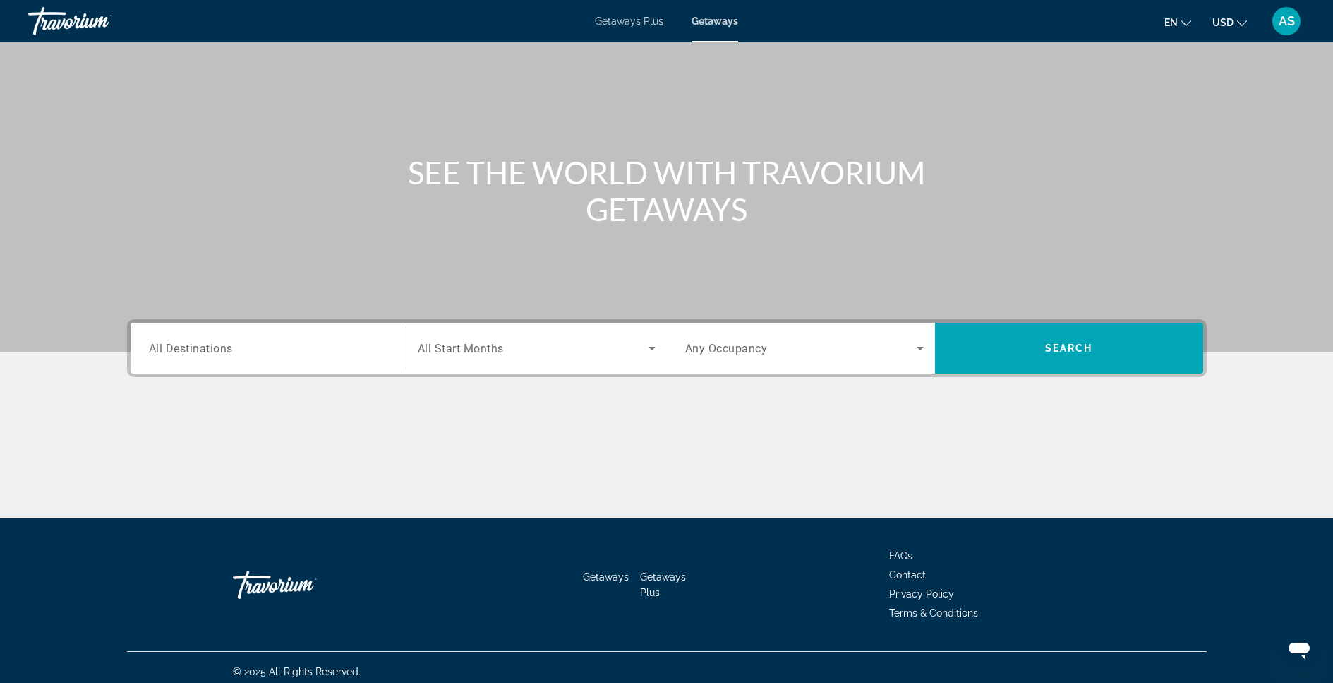
scroll to position [73, 0]
click at [284, 348] on input "Destination All Destinations" at bounding box center [268, 347] width 239 height 17
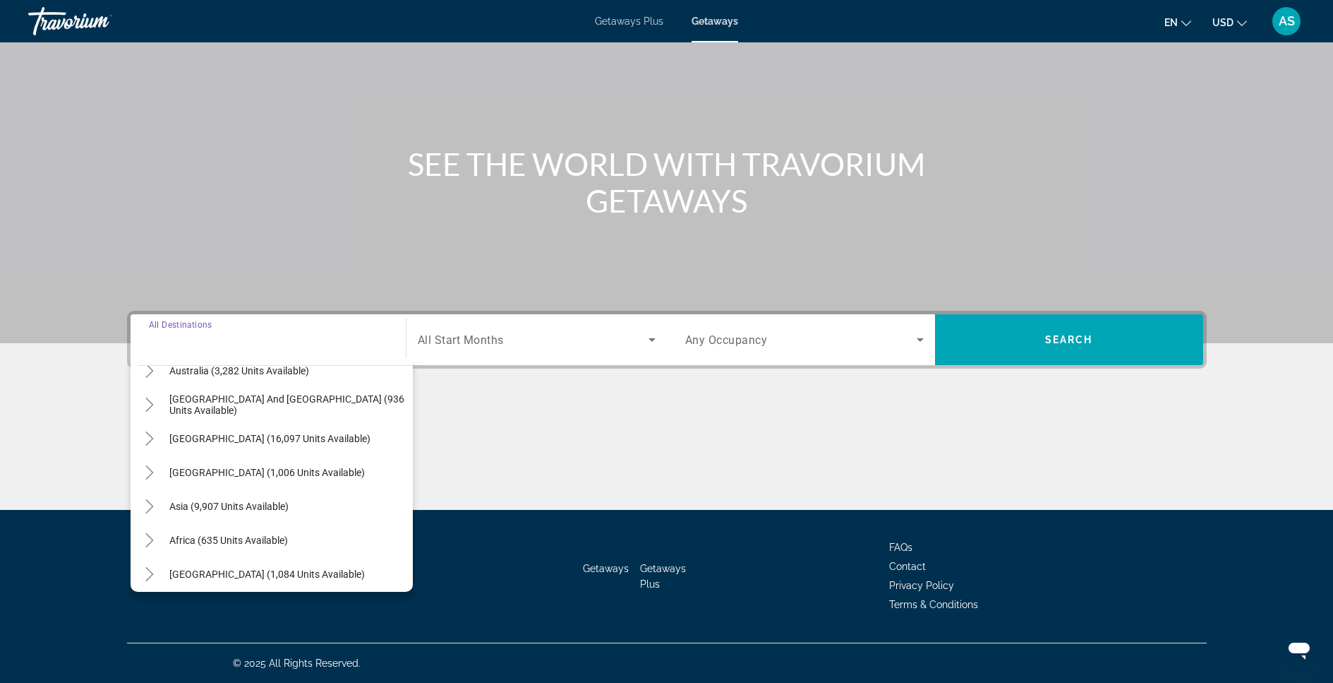
scroll to position [229, 0]
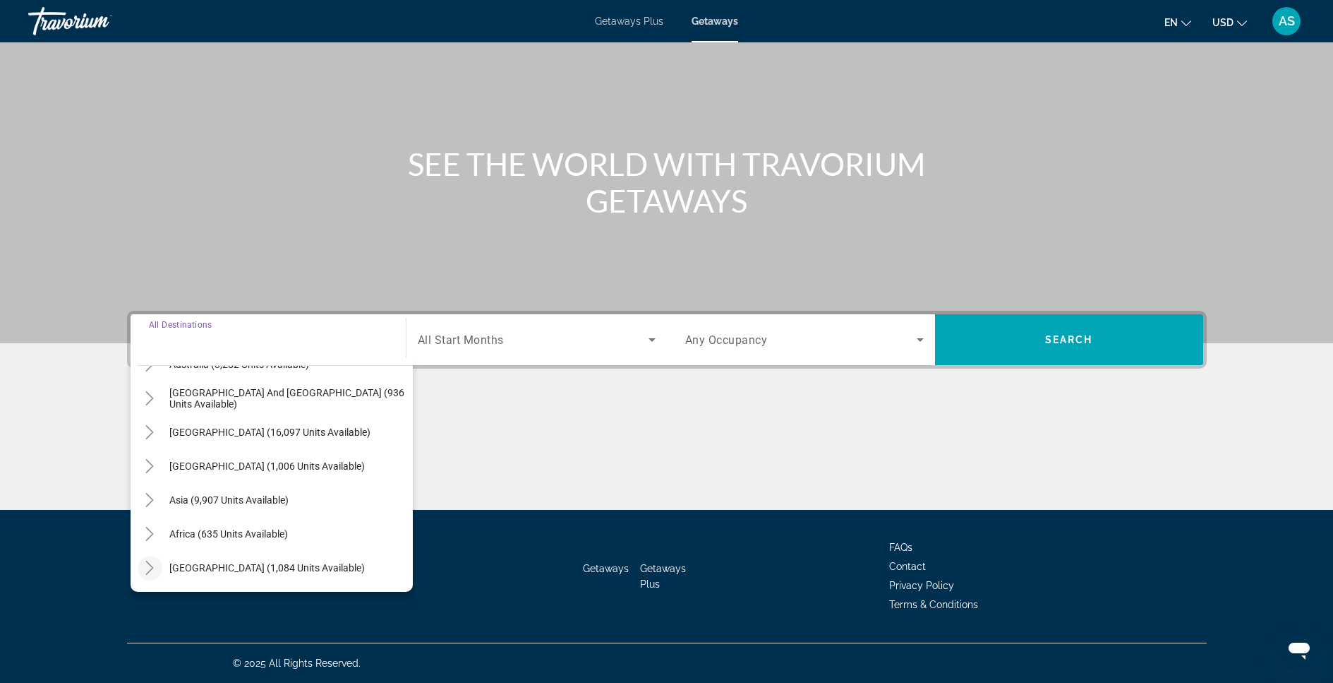
click at [154, 567] on icon "Toggle Middle East (1,084 units available)" at bounding box center [150, 567] width 14 height 14
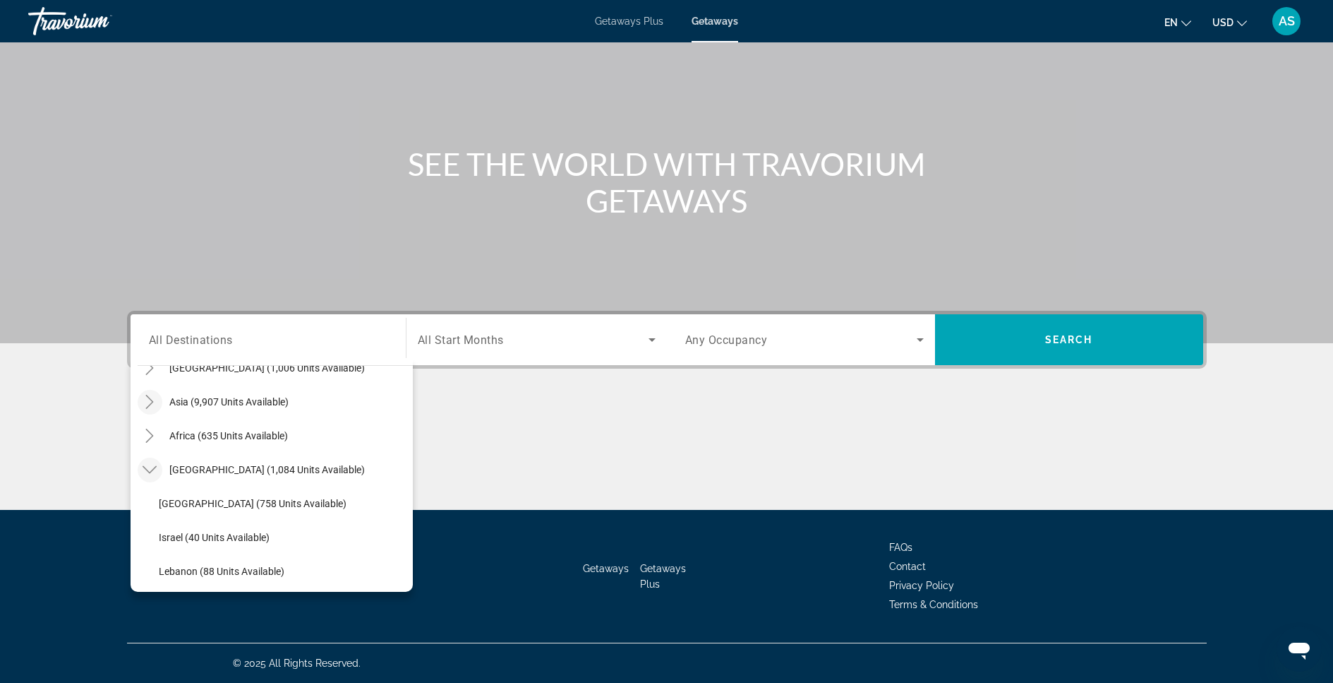
click at [152, 400] on icon "Toggle Asia (9,907 units available)" at bounding box center [150, 402] width 8 height 14
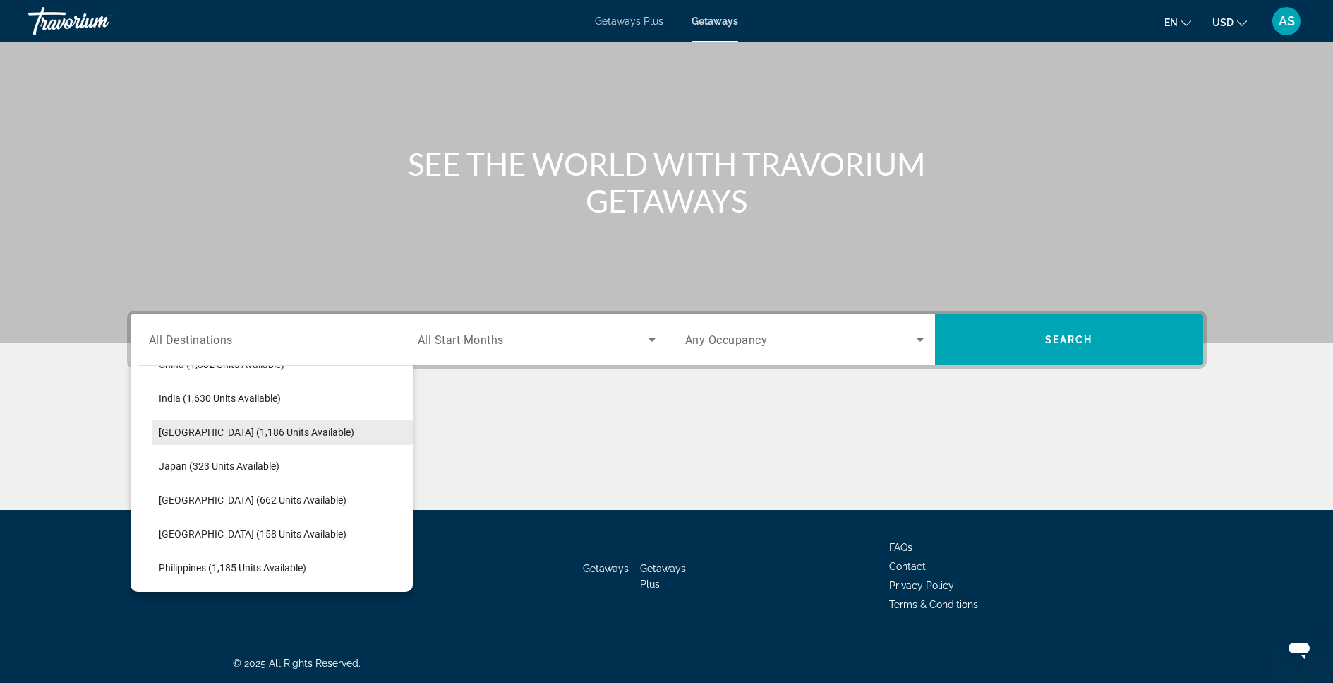
scroll to position [490, 0]
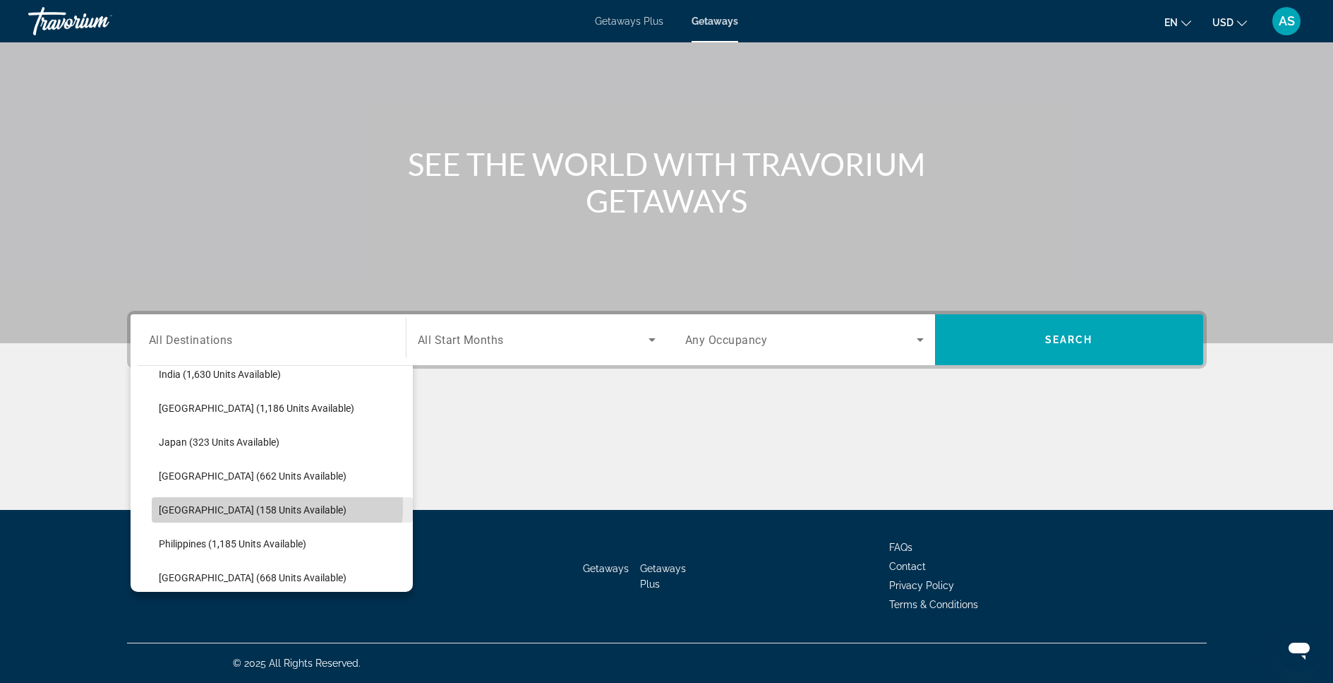
click at [248, 506] on span "[GEOGRAPHIC_DATA] (158 units available)" at bounding box center [253, 509] width 188 height 11
type input "**********"
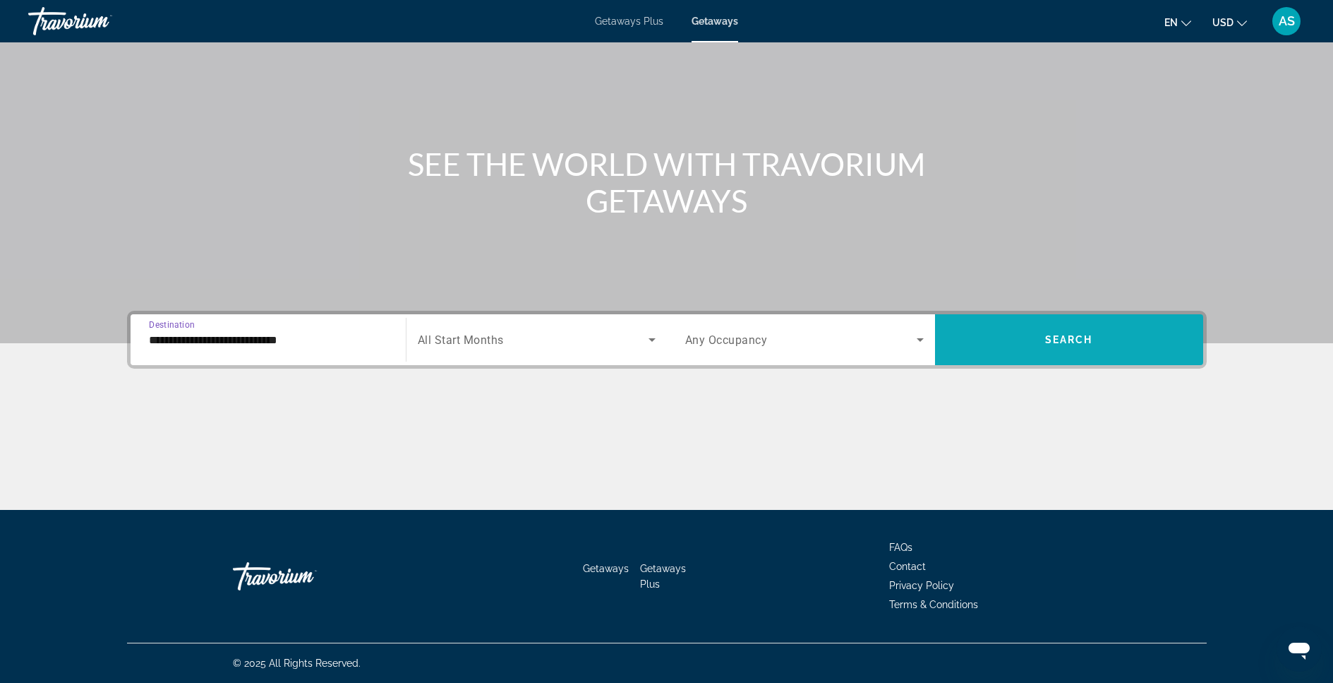
click at [984, 344] on span "Search widget" at bounding box center [1069, 340] width 268 height 34
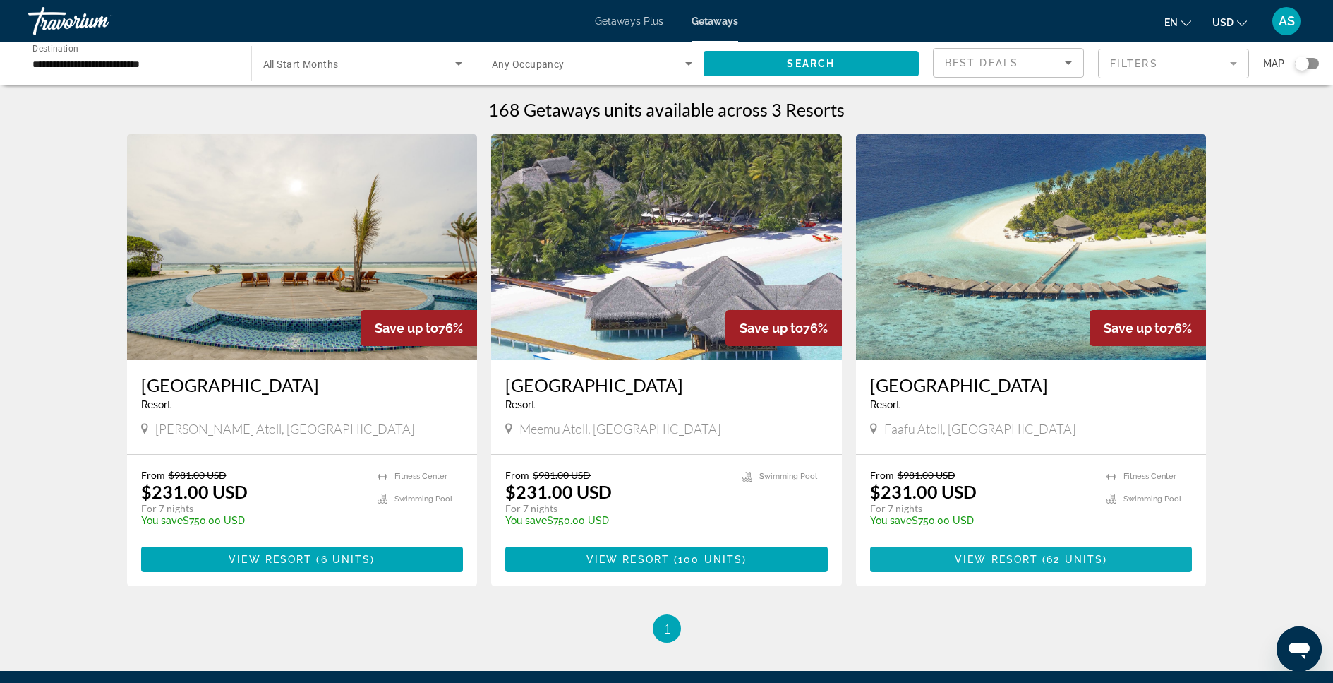
click at [1014, 563] on span "View Resort" at bounding box center [996, 558] width 83 height 11
click at [254, 280] on img "Main content" at bounding box center [302, 247] width 351 height 226
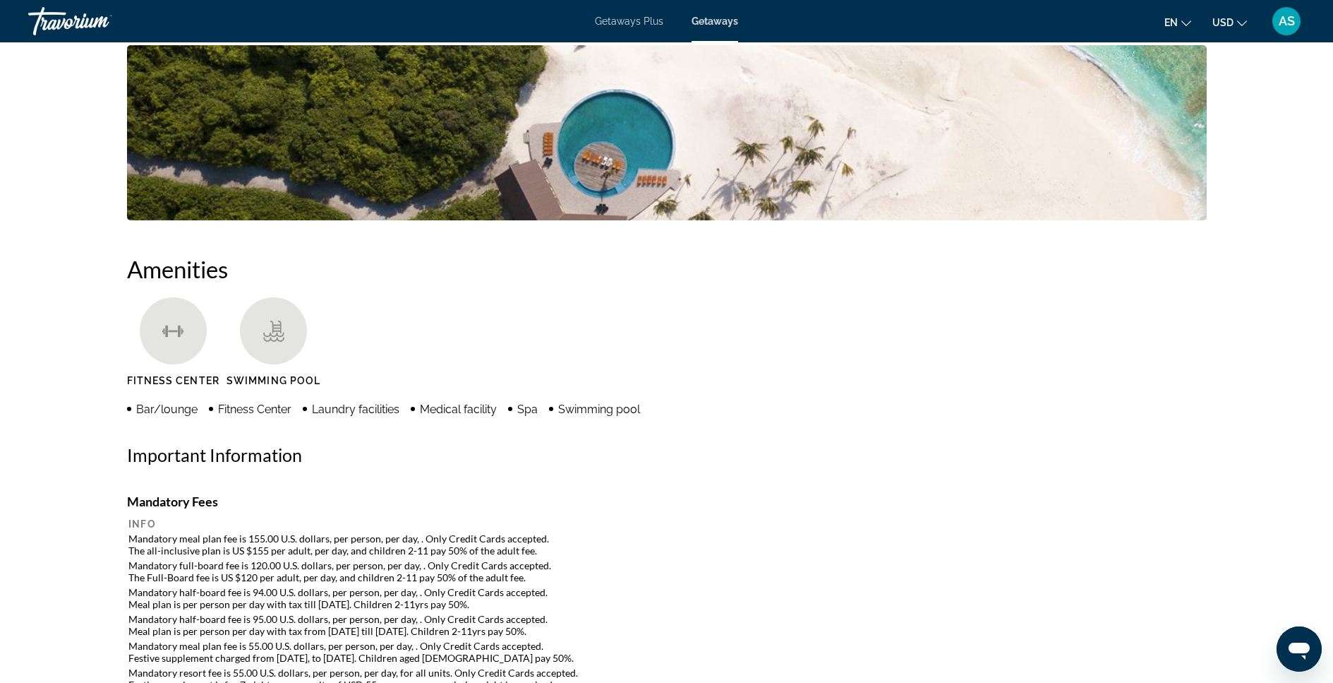
scroll to position [1198, 0]
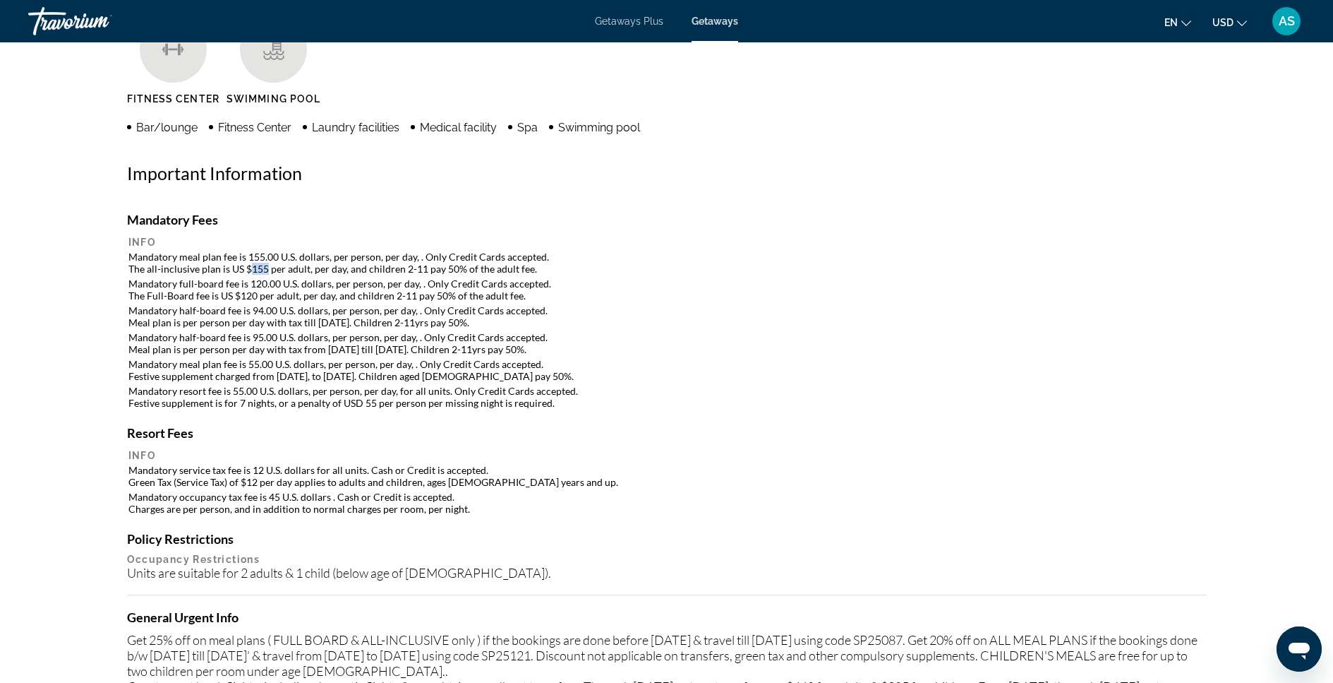
drag, startPoint x: 263, startPoint y: 270, endPoint x: 251, endPoint y: 269, distance: 12.7
click at [251, 269] on td "Mandatory meal plan fee is 155.00 U.S. dollars, per person, per day, . Only Cre…" at bounding box center [666, 262] width 1077 height 25
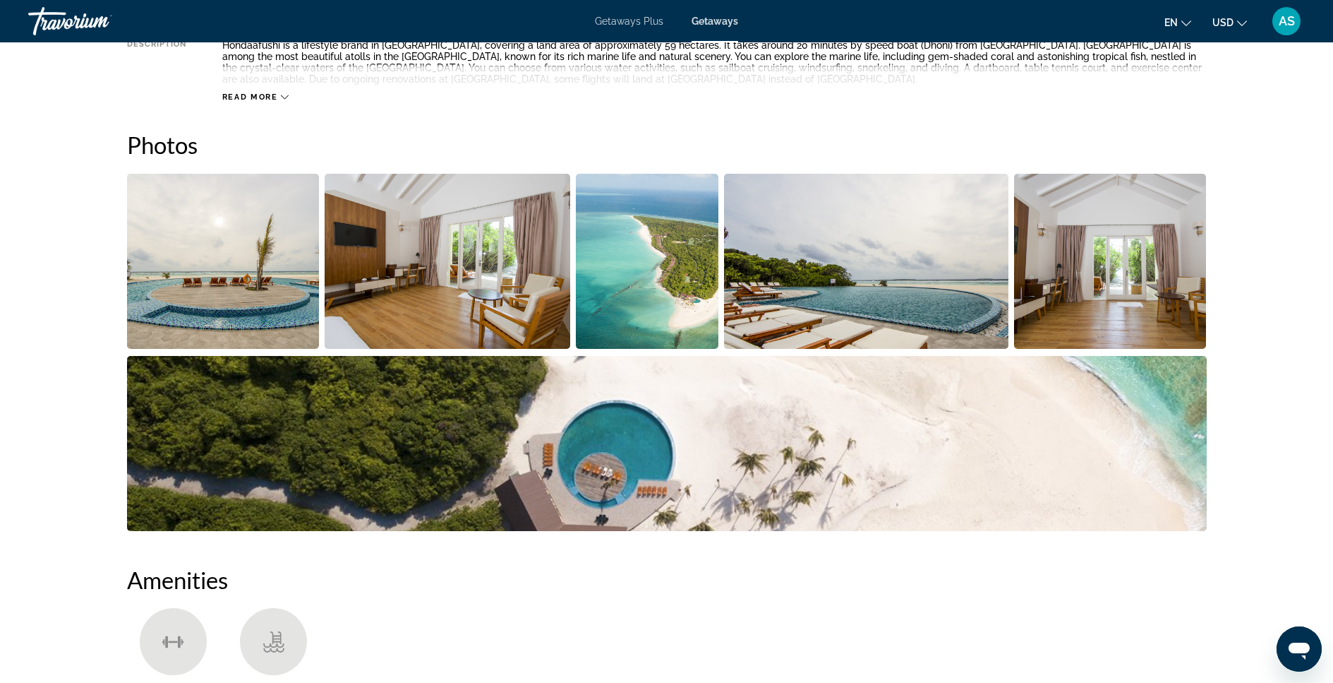
scroll to position [603, 0]
